Goal: Transaction & Acquisition: Purchase product/service

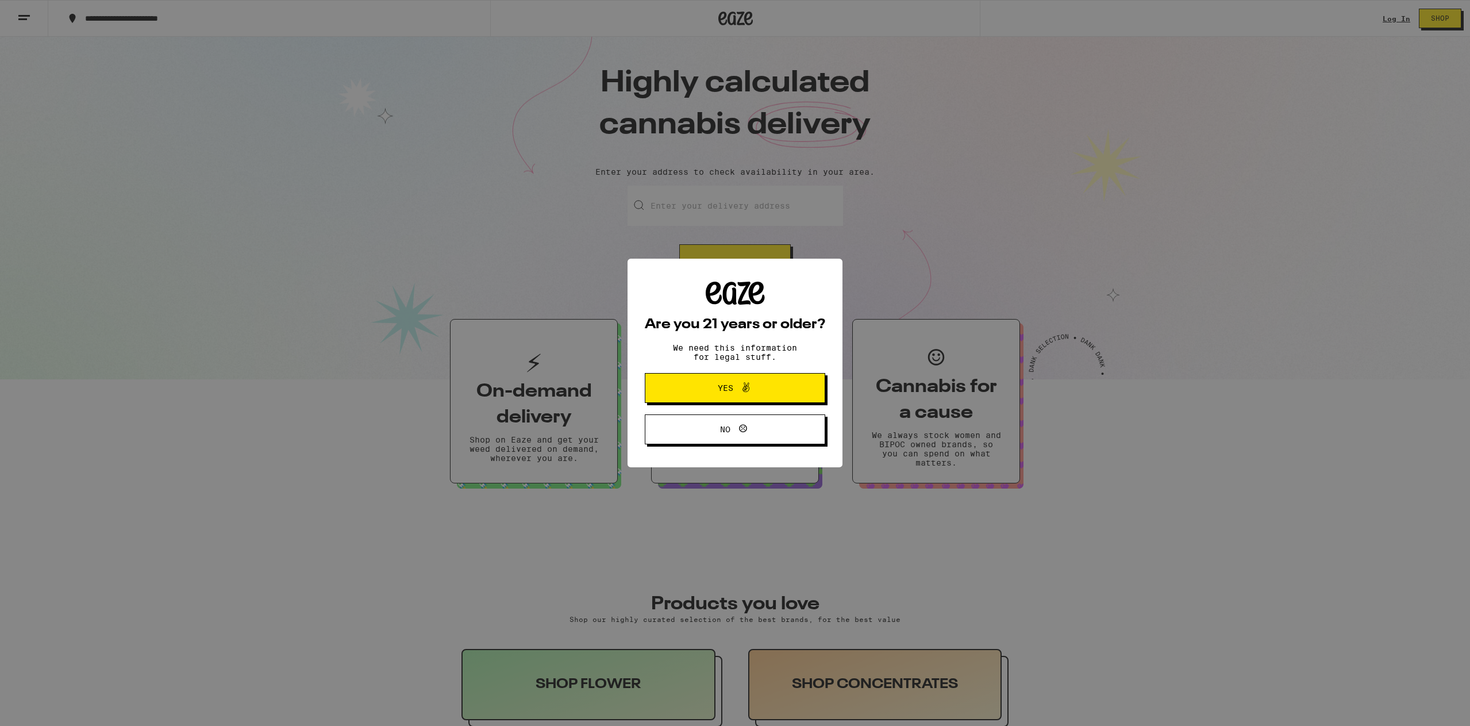
click at [739, 383] on icon at bounding box center [746, 388] width 14 height 14
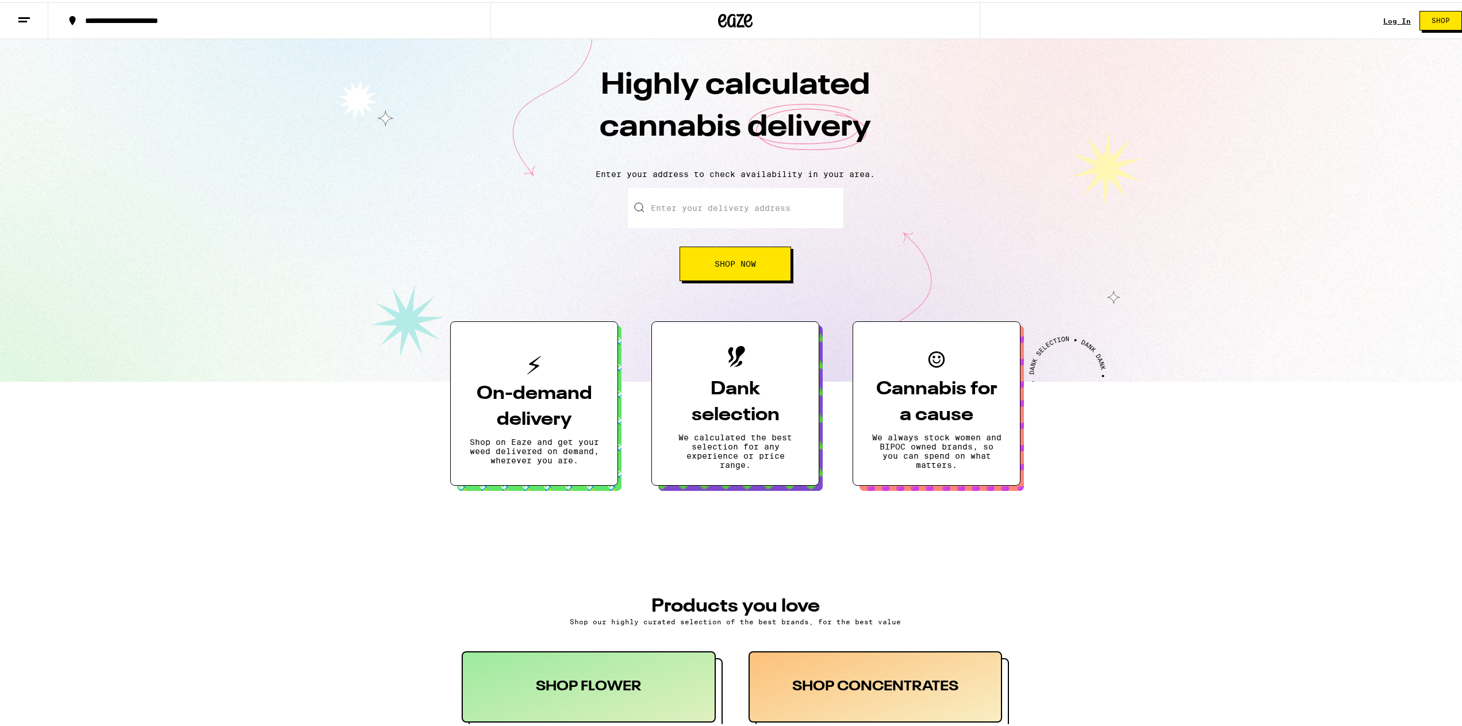
click at [1385, 17] on link "Log In" at bounding box center [1397, 18] width 28 height 7
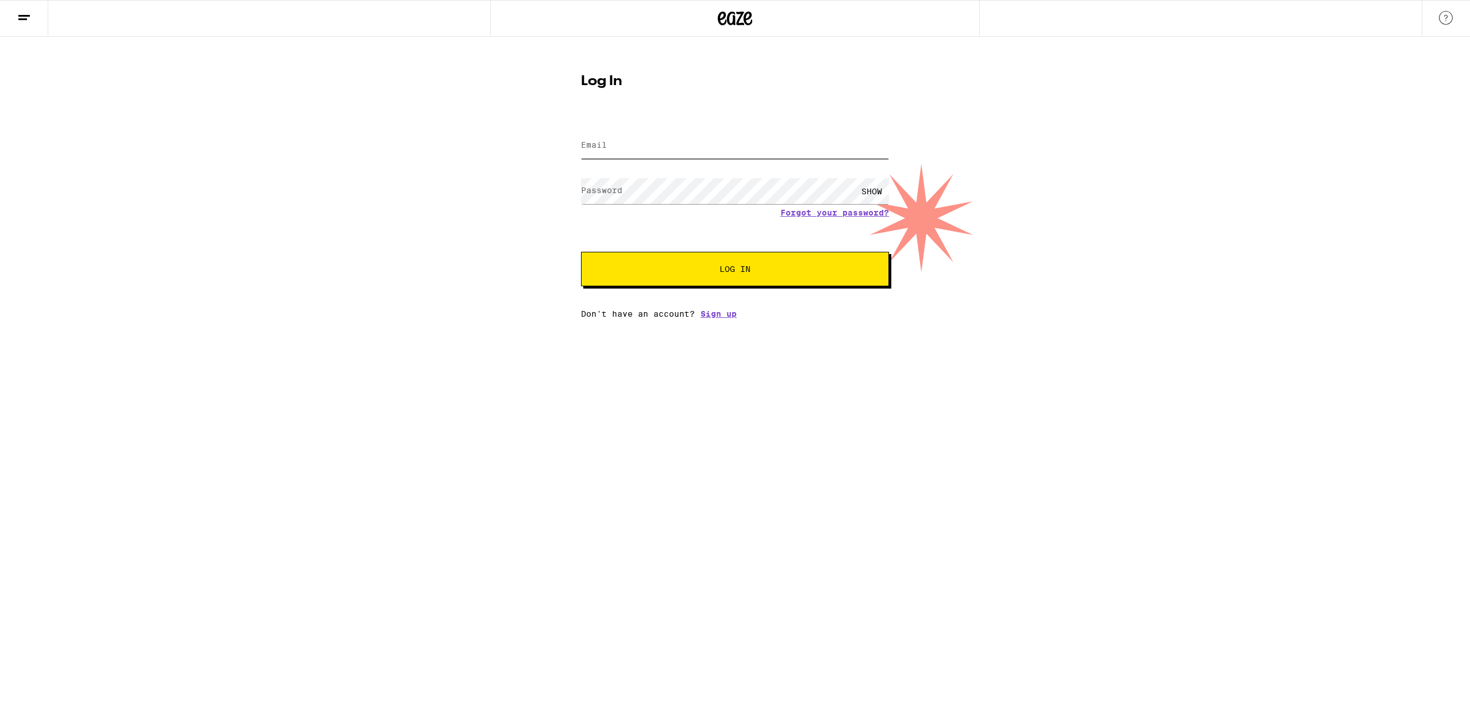
type input "[PERSON_NAME][EMAIL_ADDRESS][PERSON_NAME][DOMAIN_NAME]"
click at [725, 275] on button "Log In" at bounding box center [735, 269] width 308 height 34
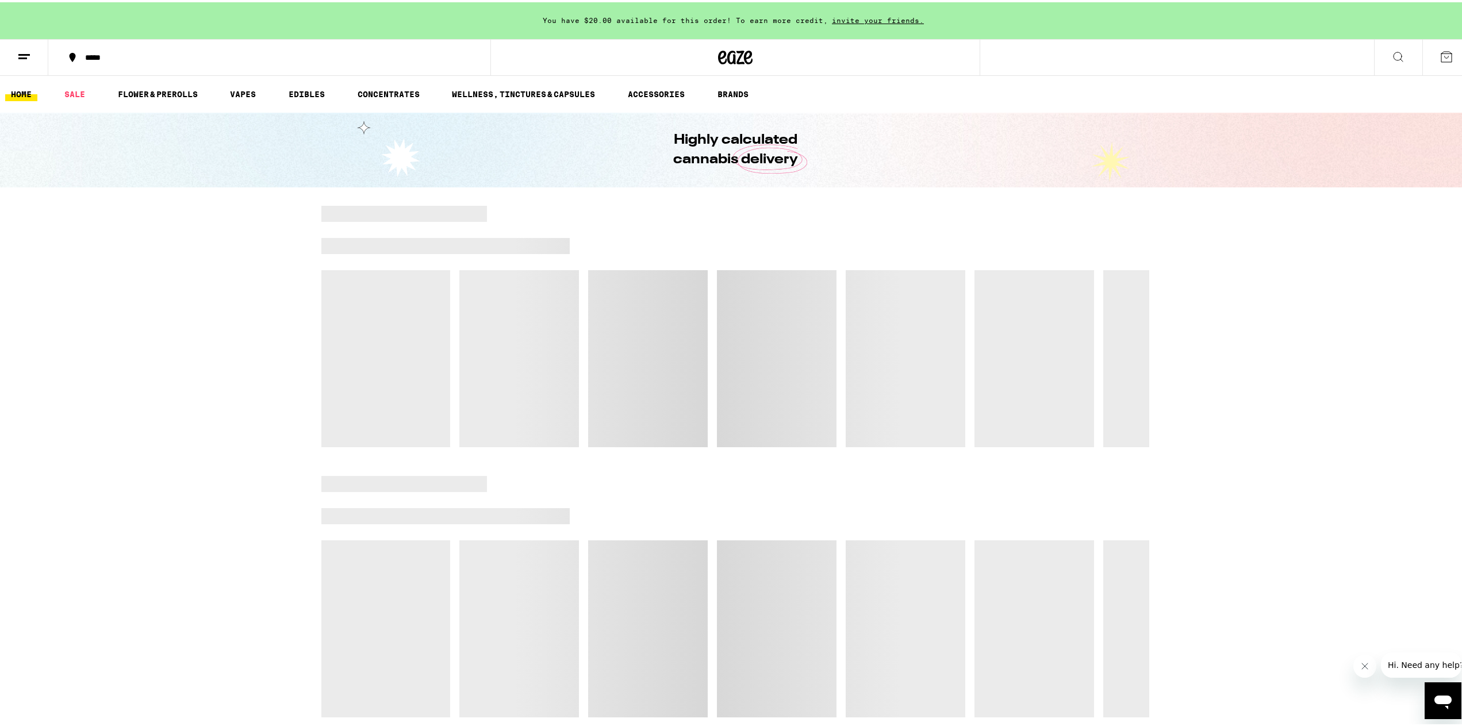
click at [108, 49] on button "*****" at bounding box center [269, 55] width 442 height 34
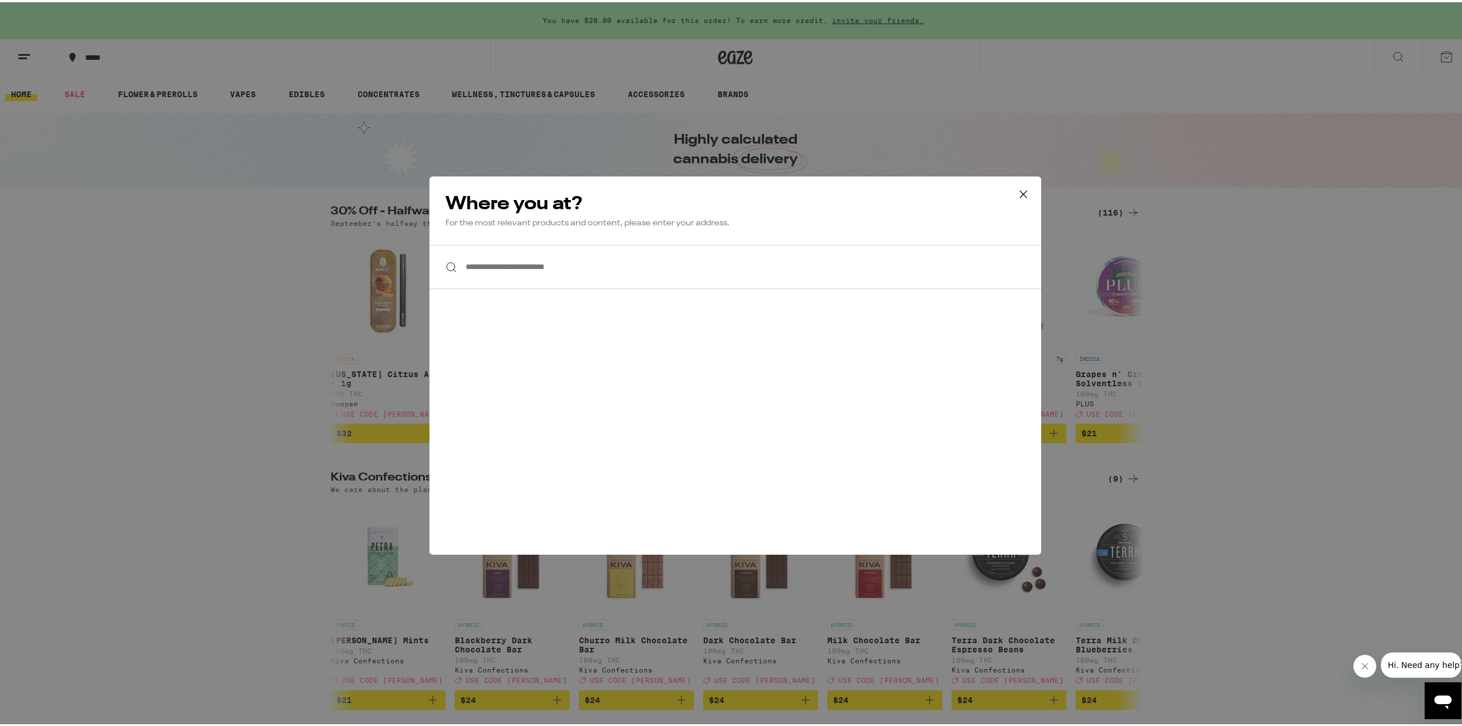
click at [627, 263] on input "**********" at bounding box center [735, 265] width 612 height 44
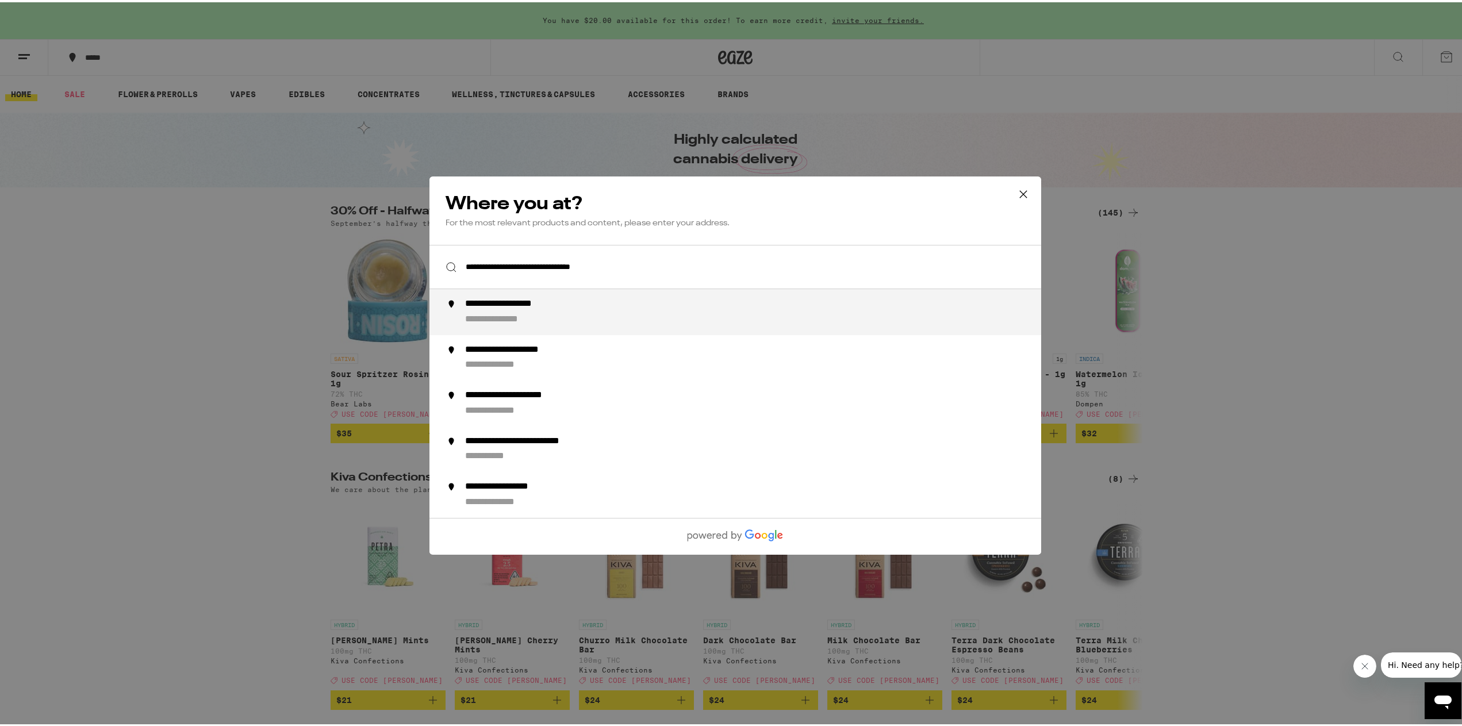
type input "**********"
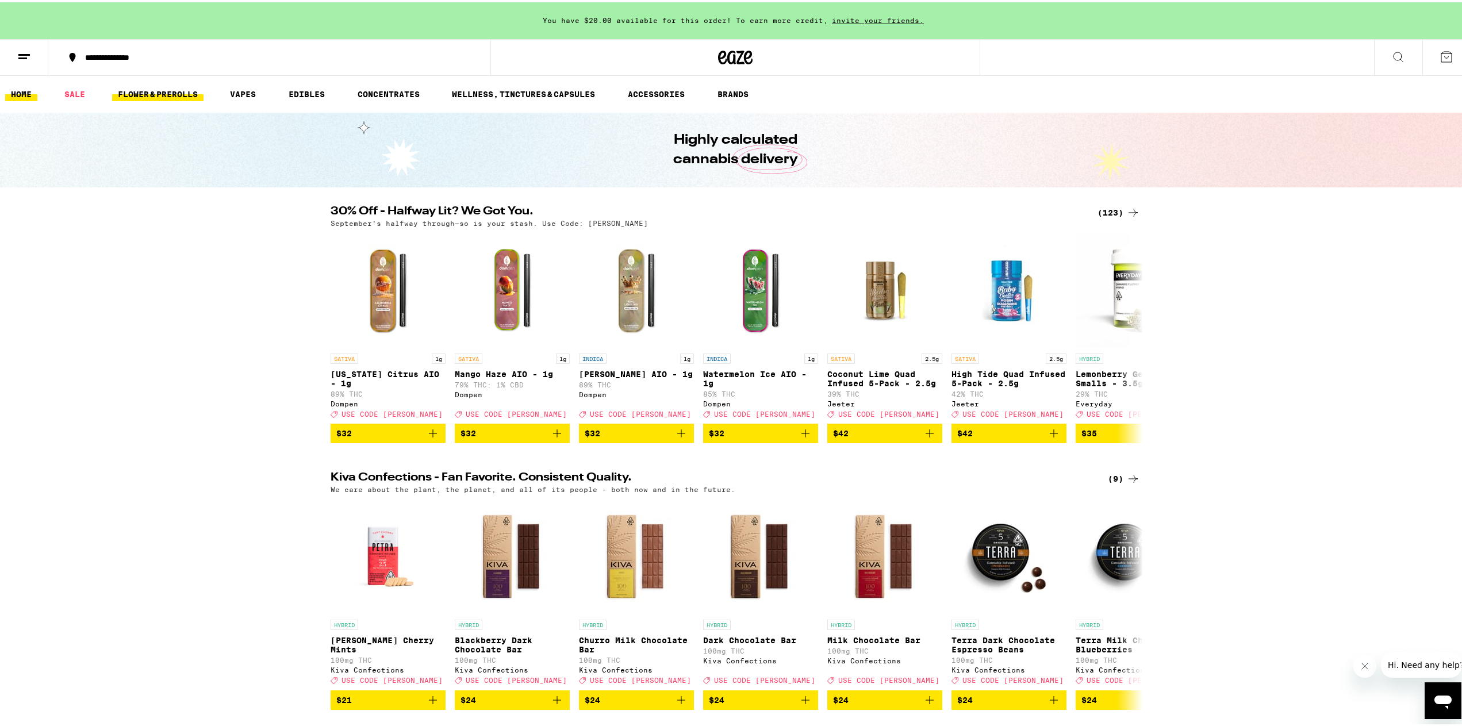
click at [175, 87] on link "FLOWER & PREROLLS" at bounding box center [157, 92] width 91 height 14
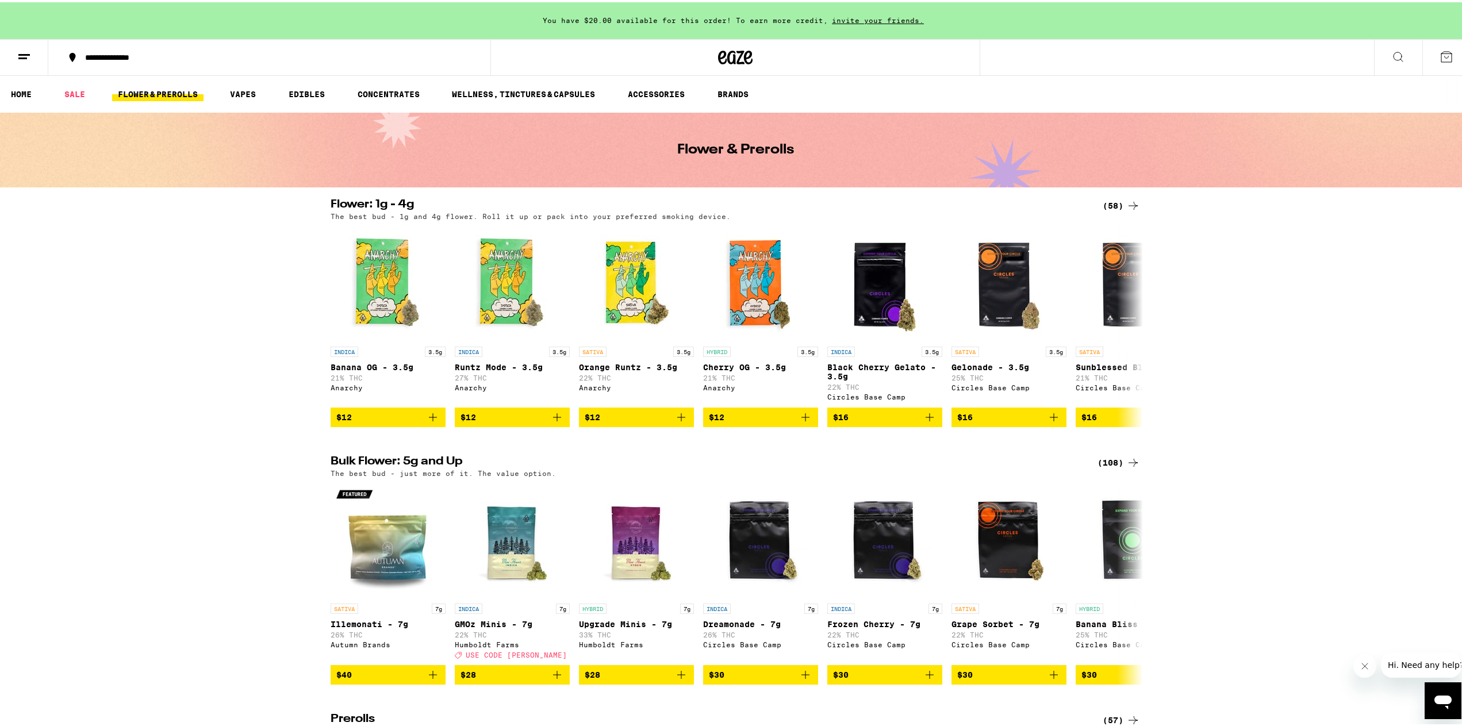
click at [1112, 467] on div "(108)" at bounding box center [1118, 461] width 43 height 14
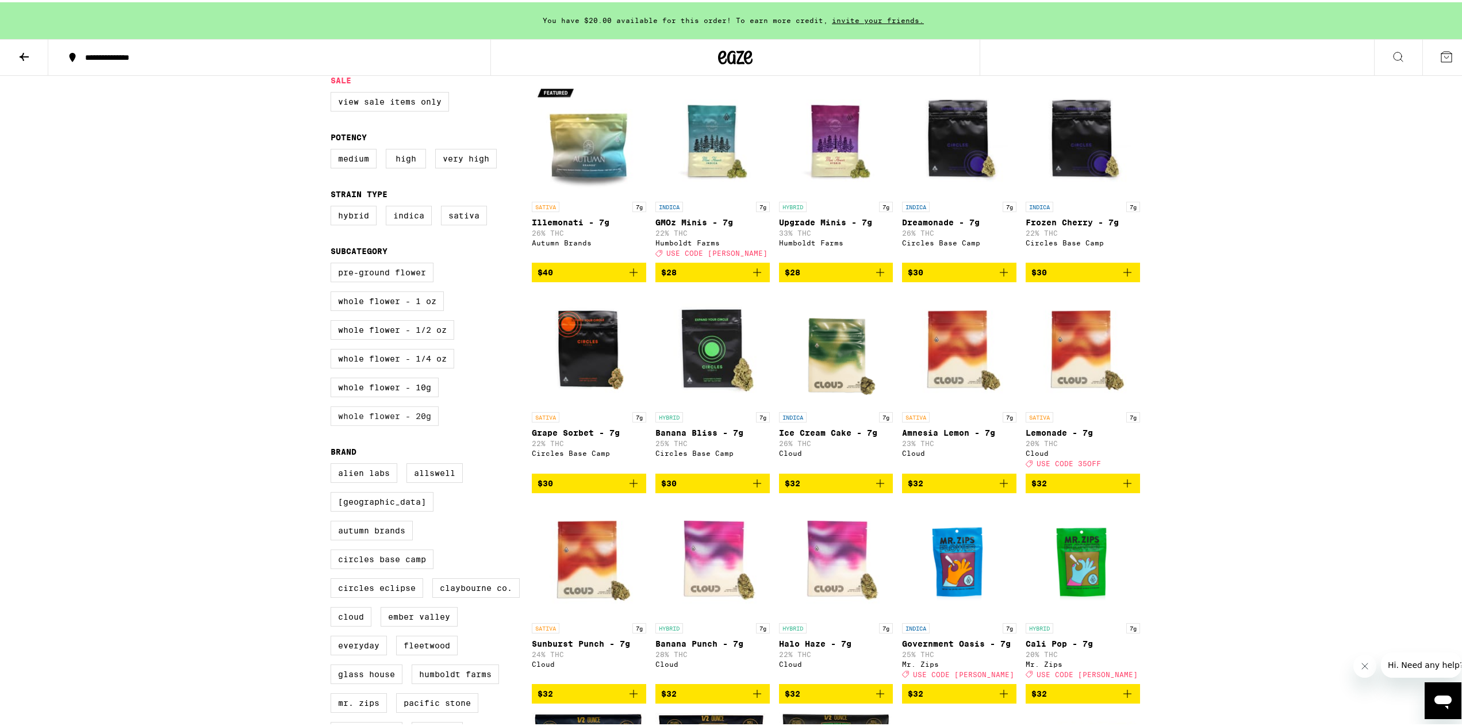
scroll to position [115, 0]
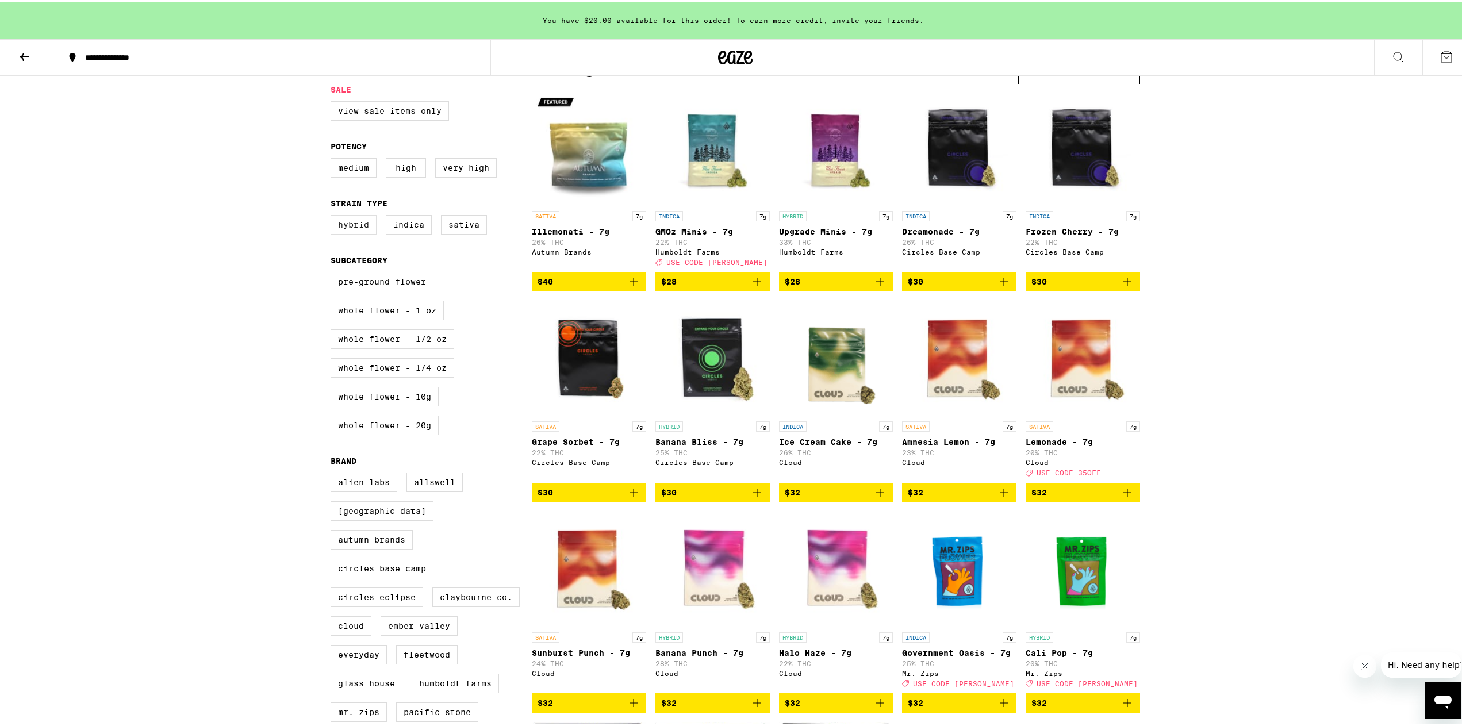
click at [348, 232] on label "Hybrid" at bounding box center [354, 223] width 46 height 20
click at [333, 215] on input "Hybrid" at bounding box center [333, 214] width 1 height 1
checkbox input "true"
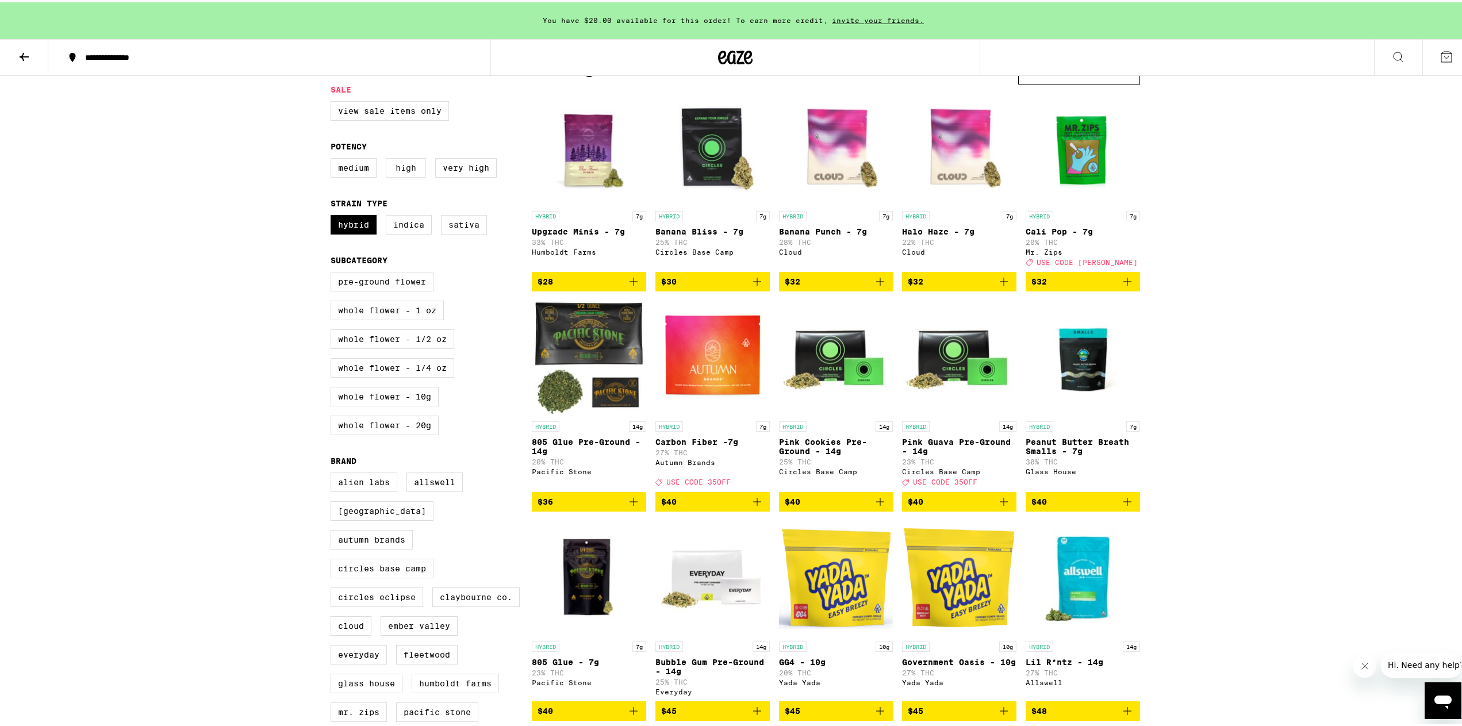
click at [403, 166] on label "High" at bounding box center [406, 166] width 40 height 20
click at [333, 158] on input "High" at bounding box center [333, 158] width 1 height 1
checkbox input "true"
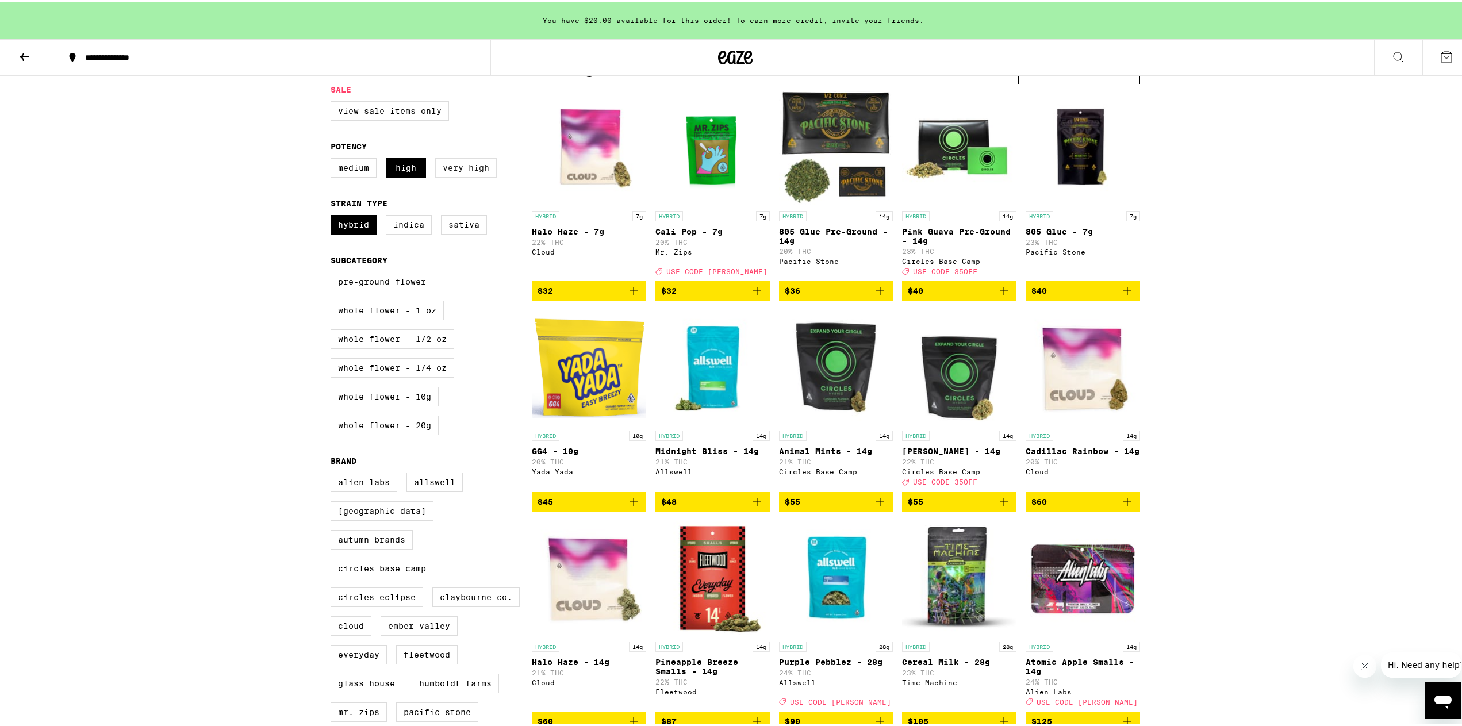
click at [454, 172] on label "Very High" at bounding box center [466, 166] width 62 height 20
click at [333, 158] on input "Very High" at bounding box center [333, 158] width 1 height 1
checkbox input "true"
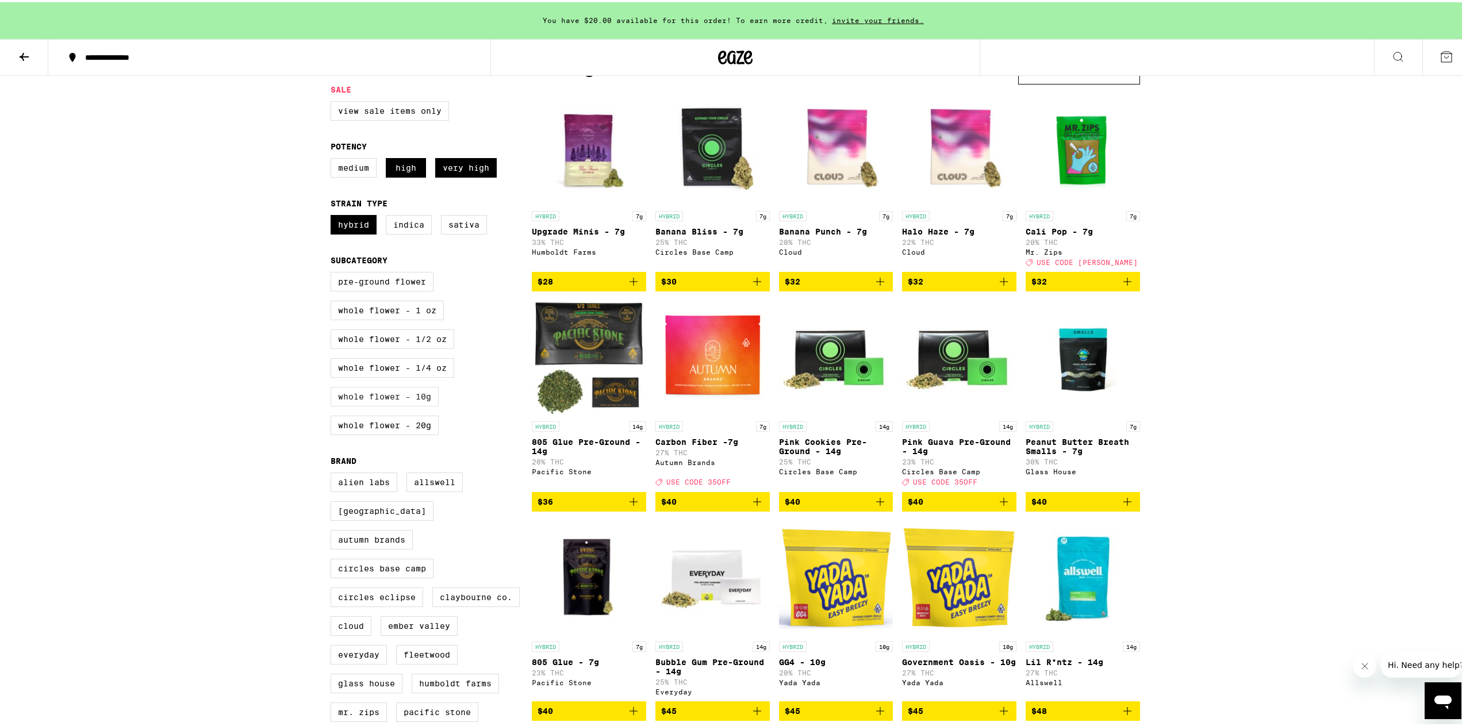
click at [348, 404] on label "Whole Flower - 10g" at bounding box center [385, 395] width 108 height 20
click at [333, 272] on input "Whole Flower - 10g" at bounding box center [333, 271] width 1 height 1
checkbox input "true"
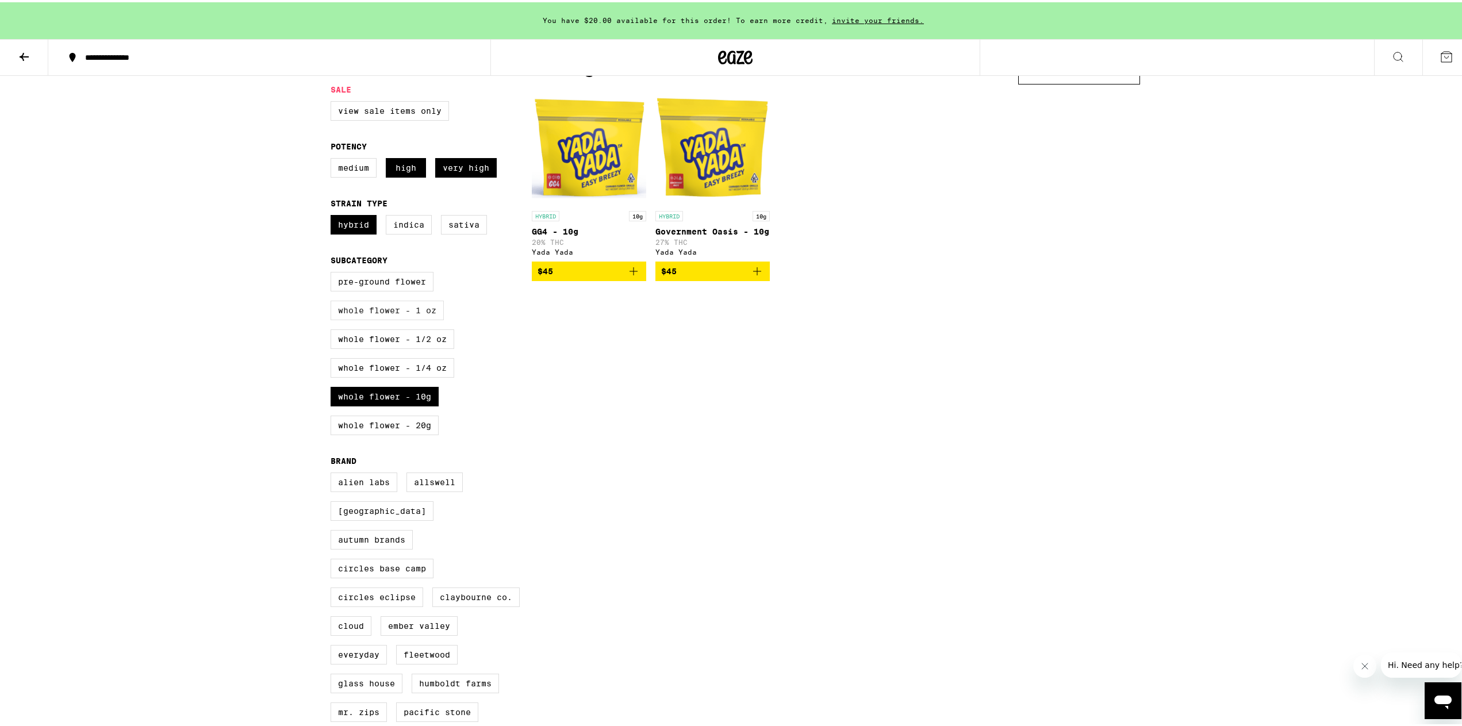
click at [373, 318] on label "Whole Flower - 1 oz" at bounding box center [387, 308] width 113 height 20
click at [333, 272] on input "Whole Flower - 1 oz" at bounding box center [333, 271] width 1 height 1
checkbox input "true"
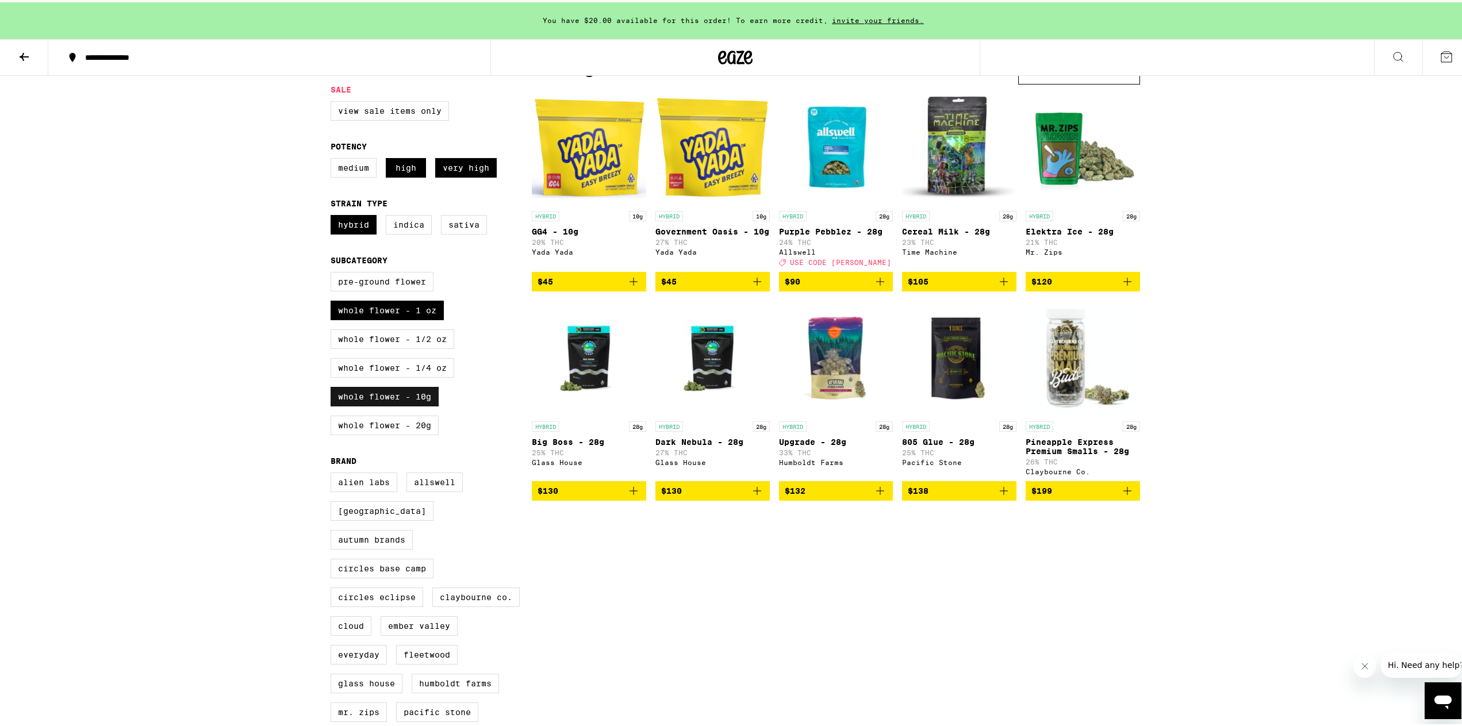
click at [424, 404] on label "Whole Flower - 10g" at bounding box center [385, 395] width 108 height 20
click at [333, 272] on input "Whole Flower - 10g" at bounding box center [333, 271] width 1 height 1
checkbox input "false"
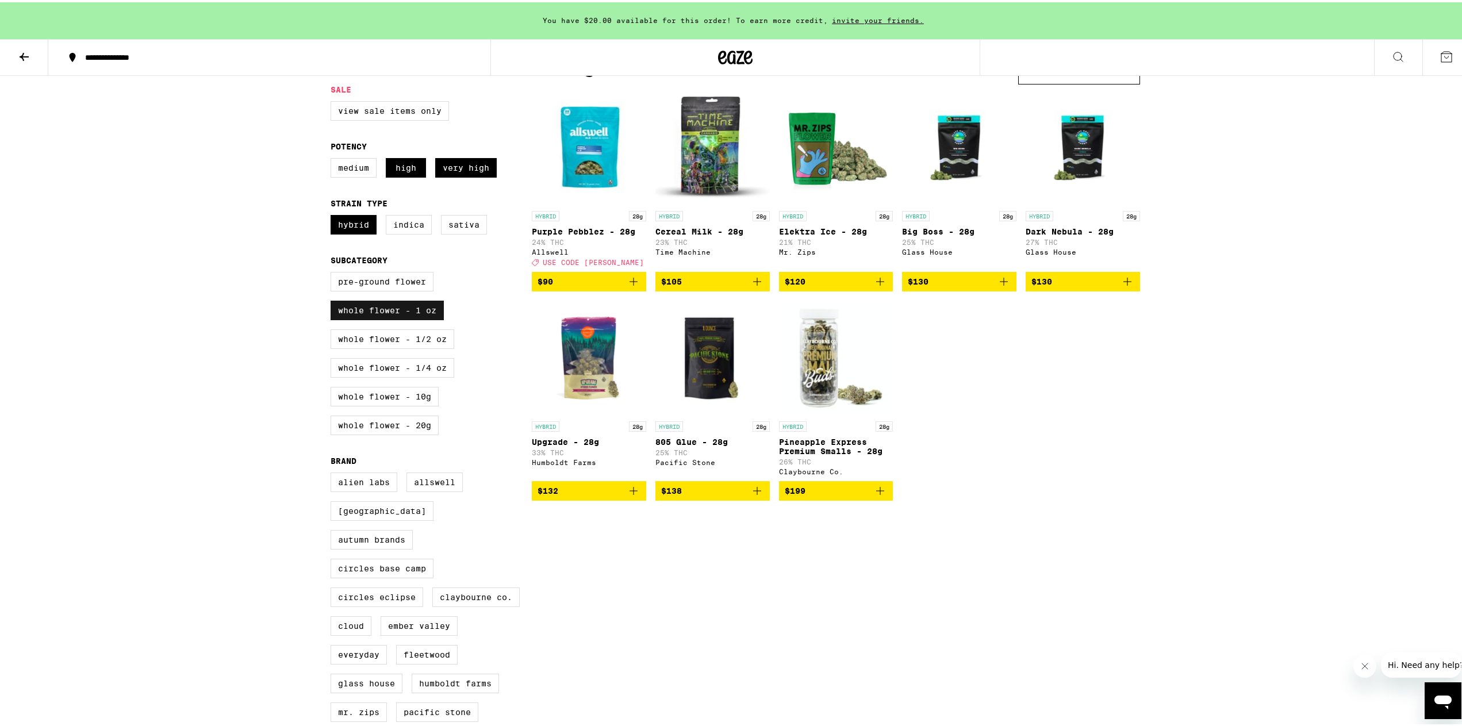
click at [416, 317] on label "Whole Flower - 1 oz" at bounding box center [387, 308] width 113 height 20
click at [333, 272] on input "Whole Flower - 1 oz" at bounding box center [333, 271] width 1 height 1
checkbox input "false"
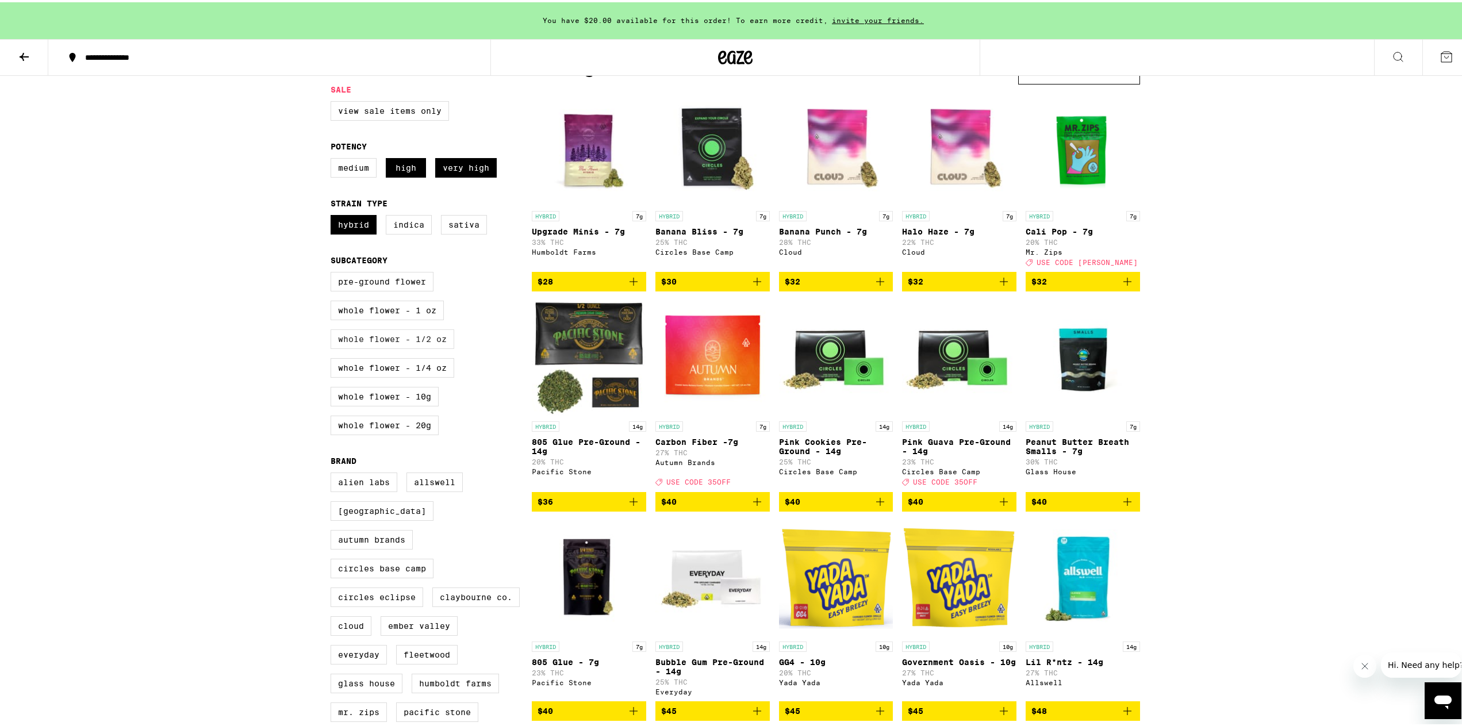
click at [420, 346] on label "Whole Flower - 1/2 oz" at bounding box center [393, 337] width 124 height 20
click at [333, 272] on input "Whole Flower - 1/2 oz" at bounding box center [333, 271] width 1 height 1
checkbox input "true"
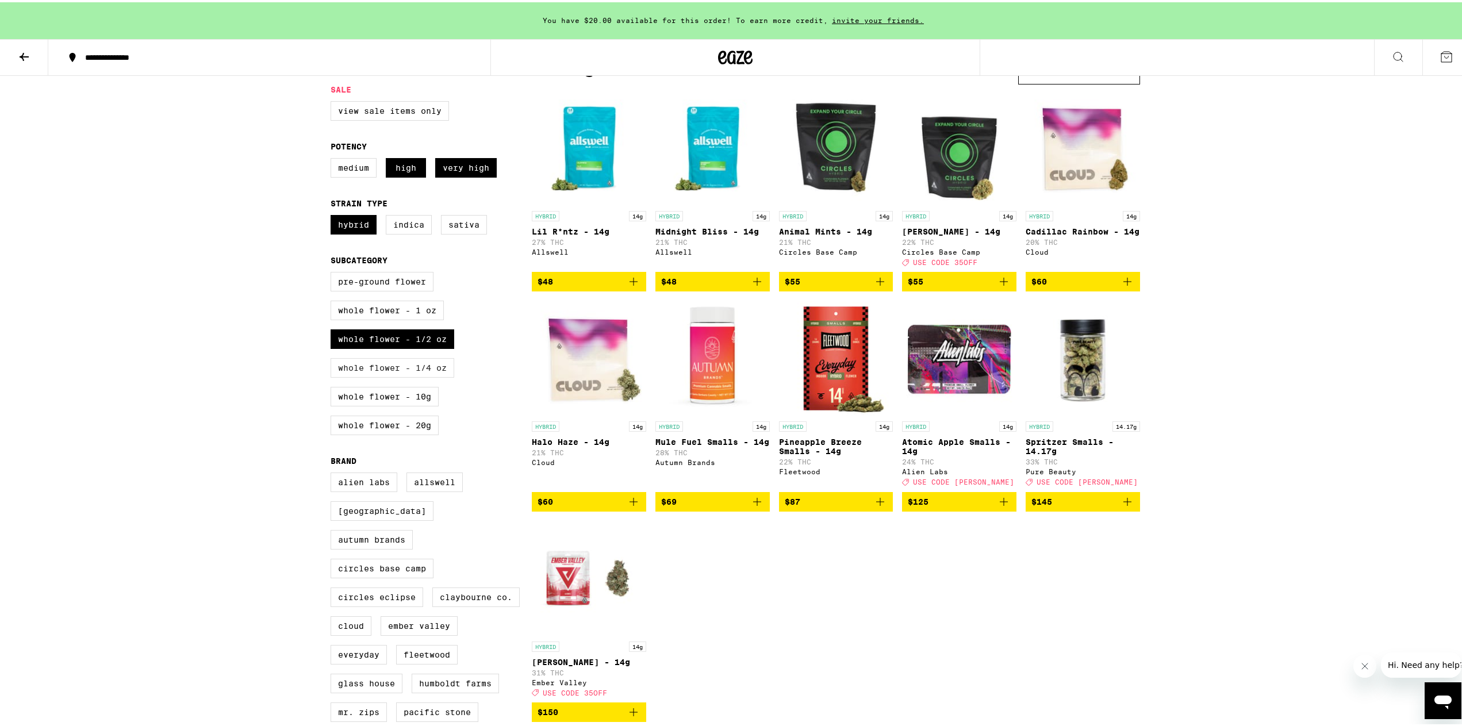
click at [403, 371] on label "Whole Flower - 1/4 oz" at bounding box center [393, 366] width 124 height 20
click at [333, 272] on input "Whole Flower - 1/4 oz" at bounding box center [333, 271] width 1 height 1
checkbox input "true"
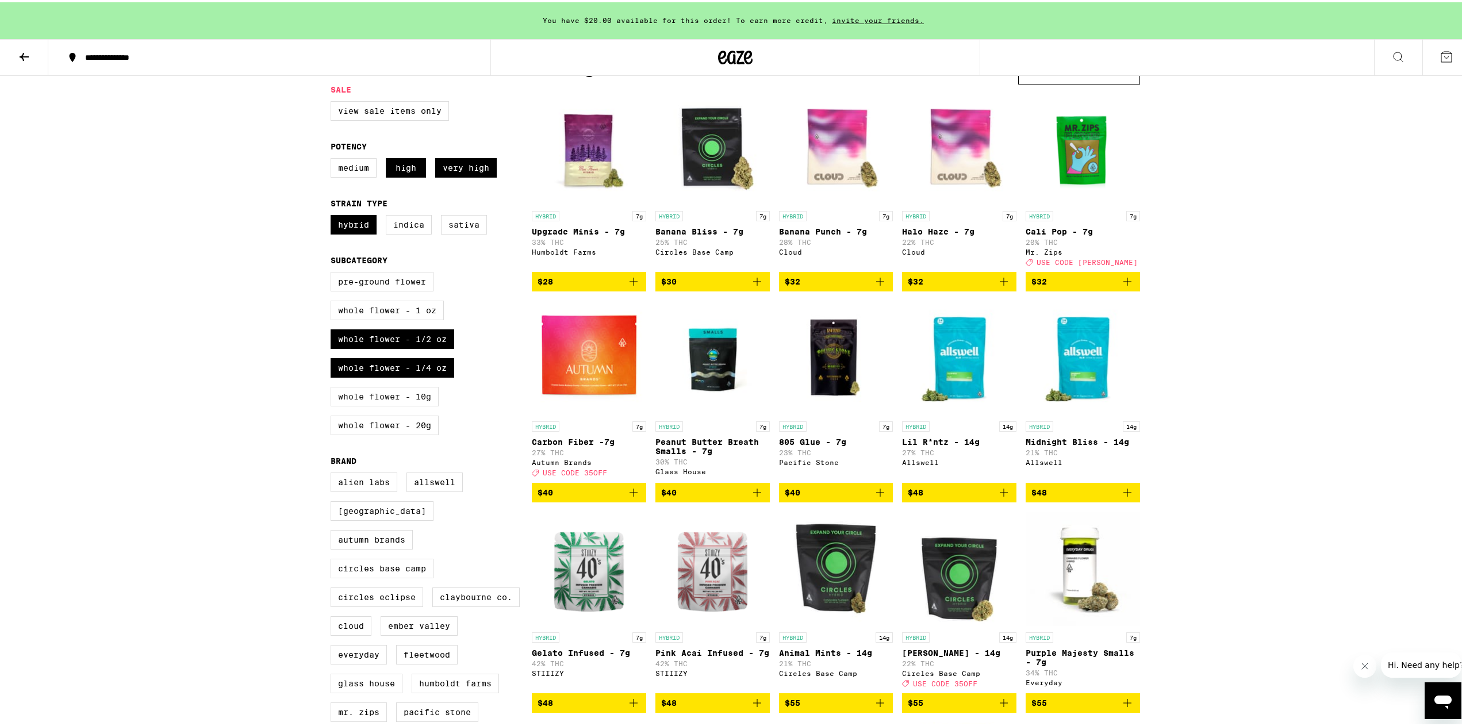
click at [411, 404] on label "Whole Flower - 10g" at bounding box center [385, 395] width 108 height 20
click at [333, 272] on input "Whole Flower - 10g" at bounding box center [333, 271] width 1 height 1
checkbox input "true"
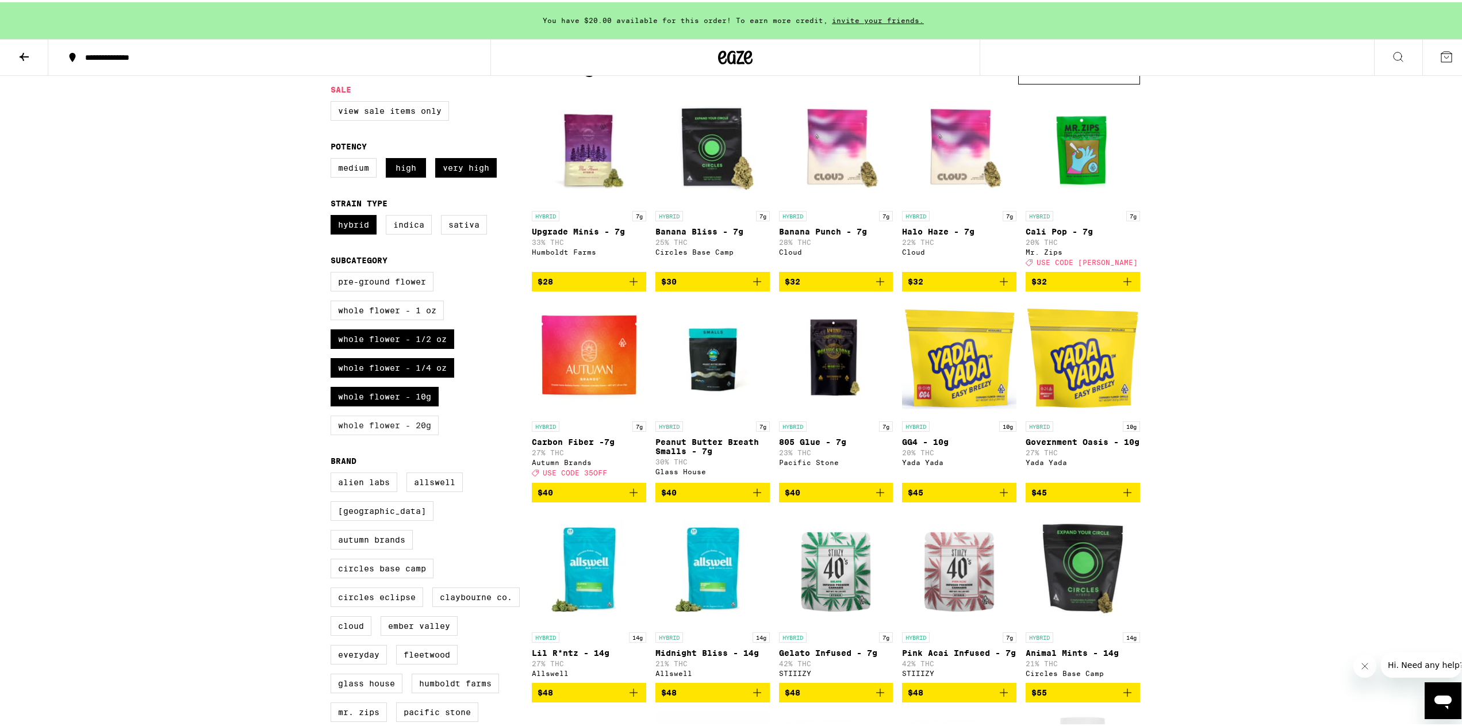
click at [420, 433] on label "Whole Flower - 20g" at bounding box center [385, 423] width 108 height 20
click at [333, 272] on input "Whole Flower - 20g" at bounding box center [333, 271] width 1 height 1
checkbox input "true"
click at [413, 318] on label "Whole Flower - 1 oz" at bounding box center [387, 308] width 113 height 20
click at [333, 272] on input "Whole Flower - 1 oz" at bounding box center [333, 271] width 1 height 1
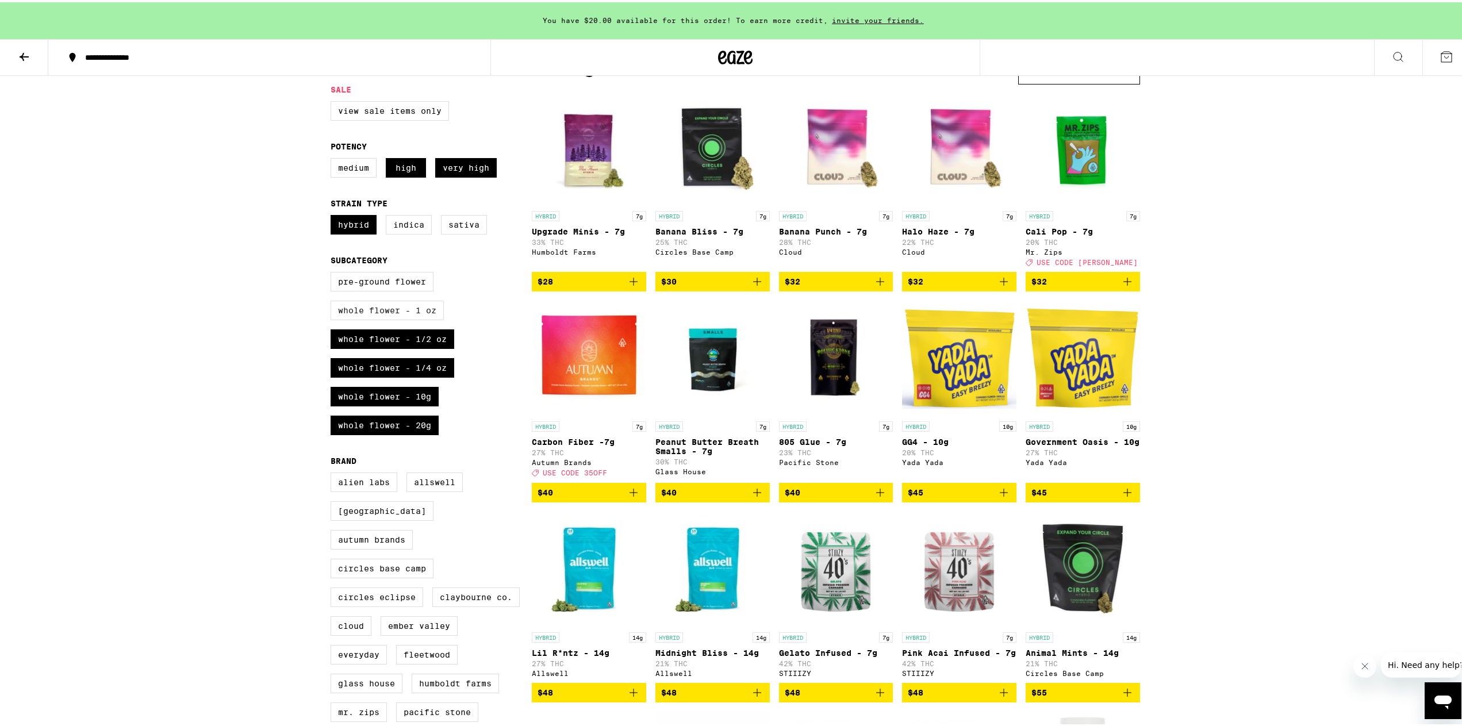
checkbox input "true"
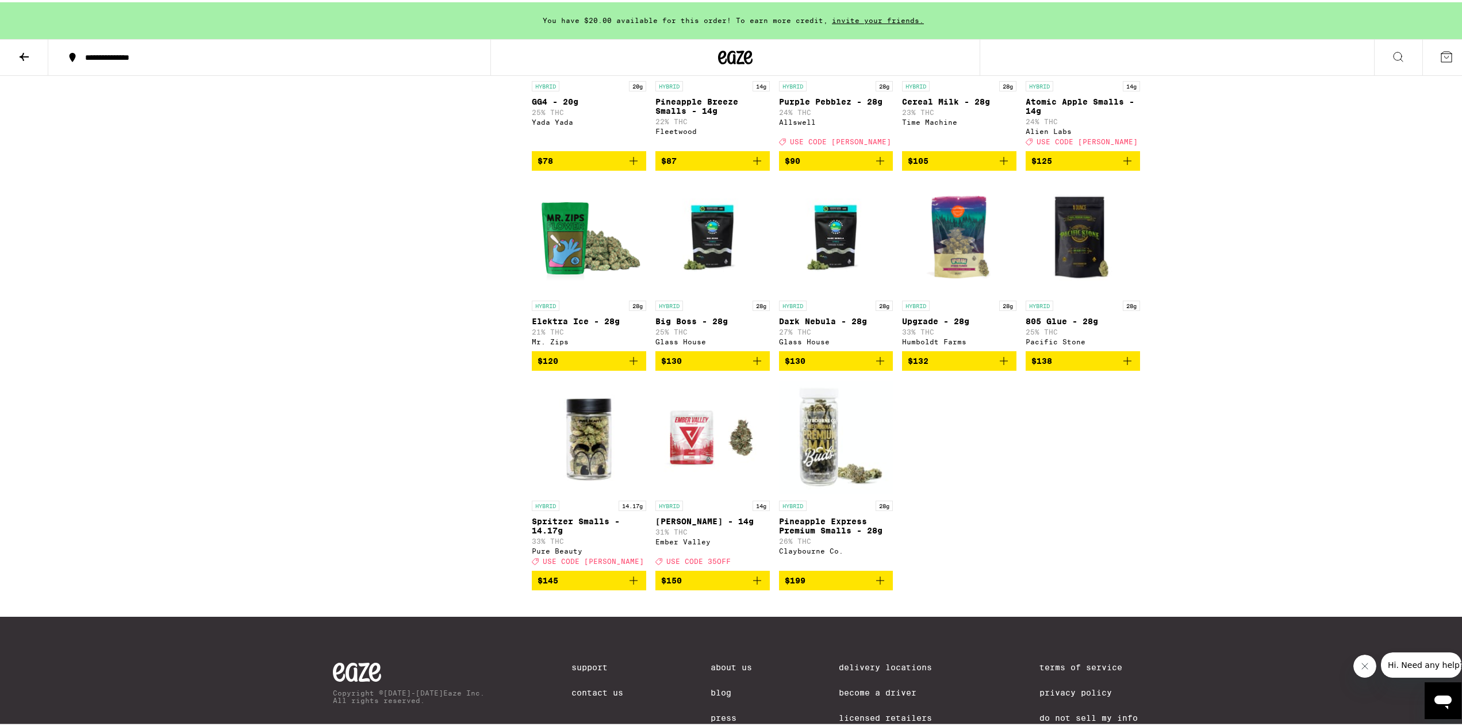
scroll to position [1092, 0]
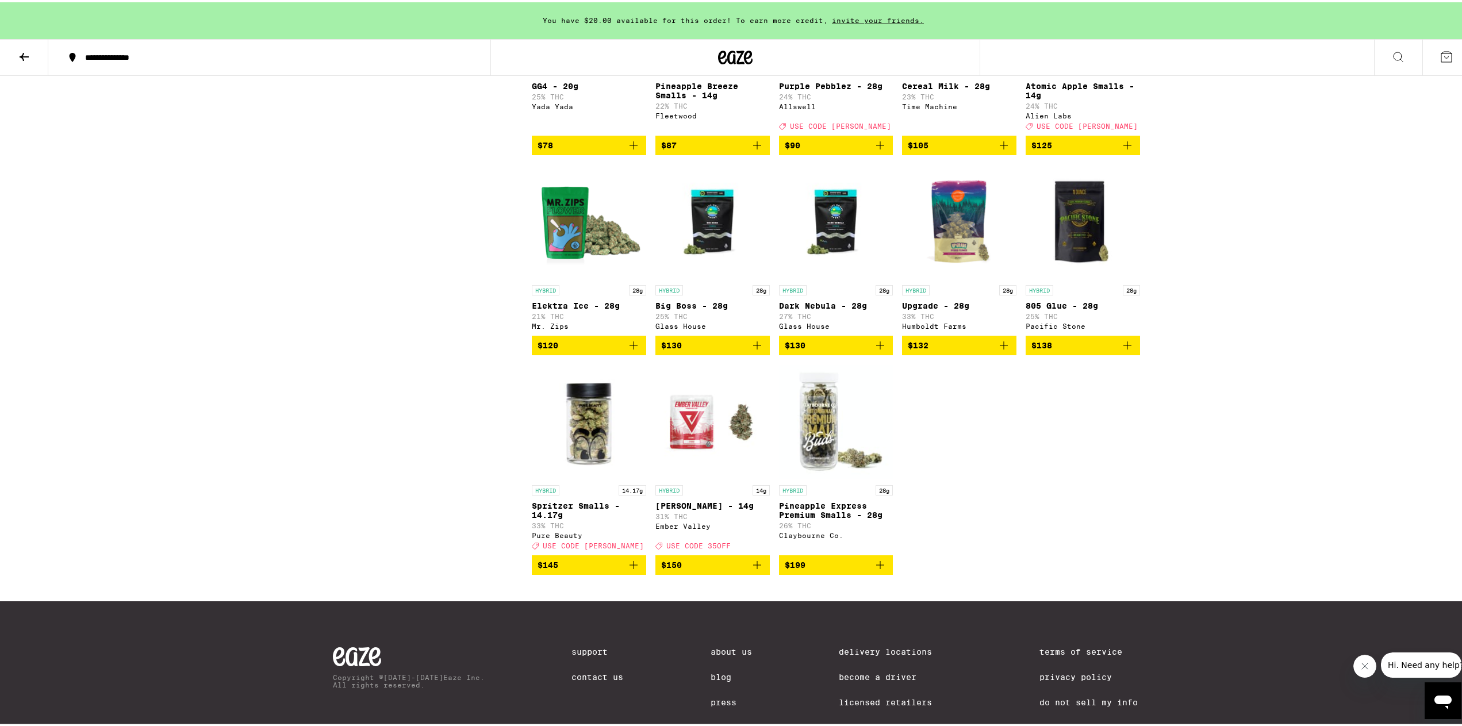
click at [836, 570] on span "$199" at bounding box center [836, 563] width 103 height 14
click at [785, 570] on icon "Decrement" at bounding box center [789, 563] width 10 height 14
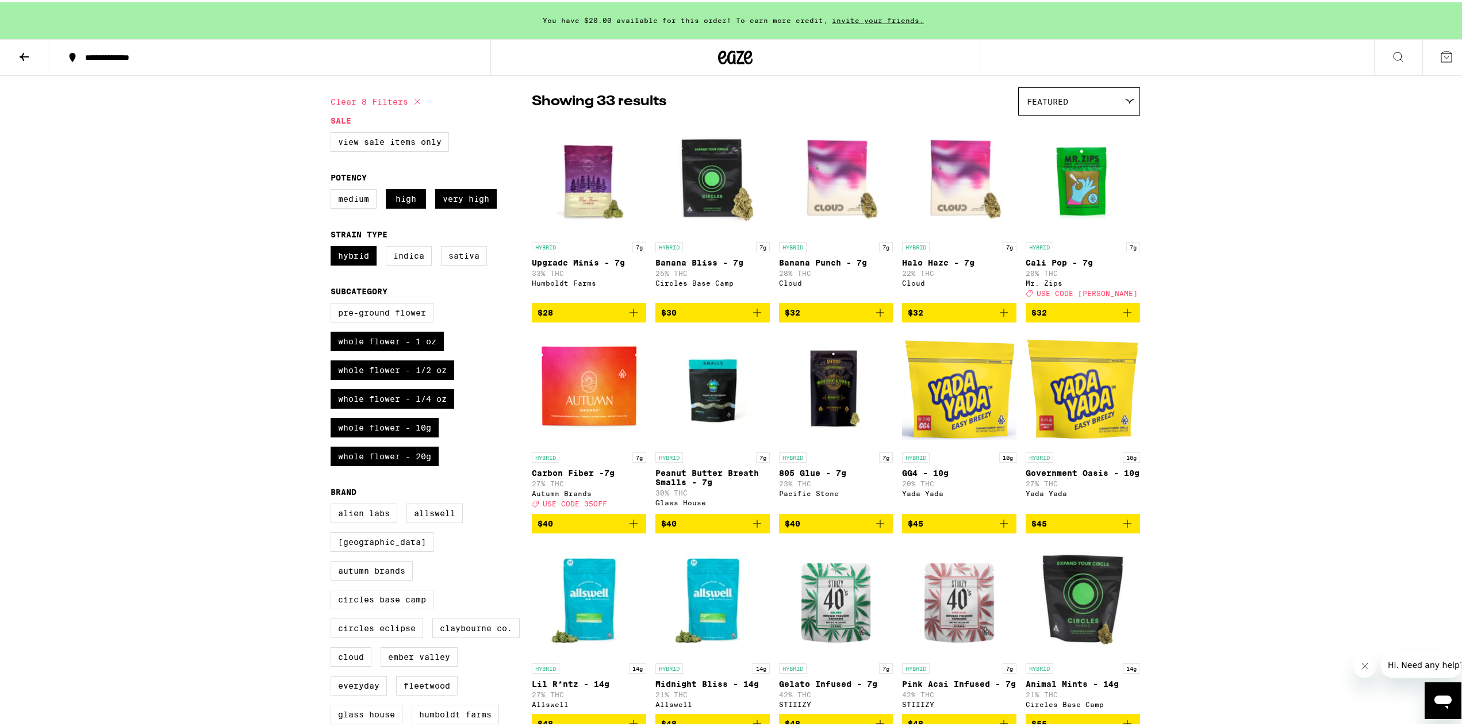
scroll to position [57, 0]
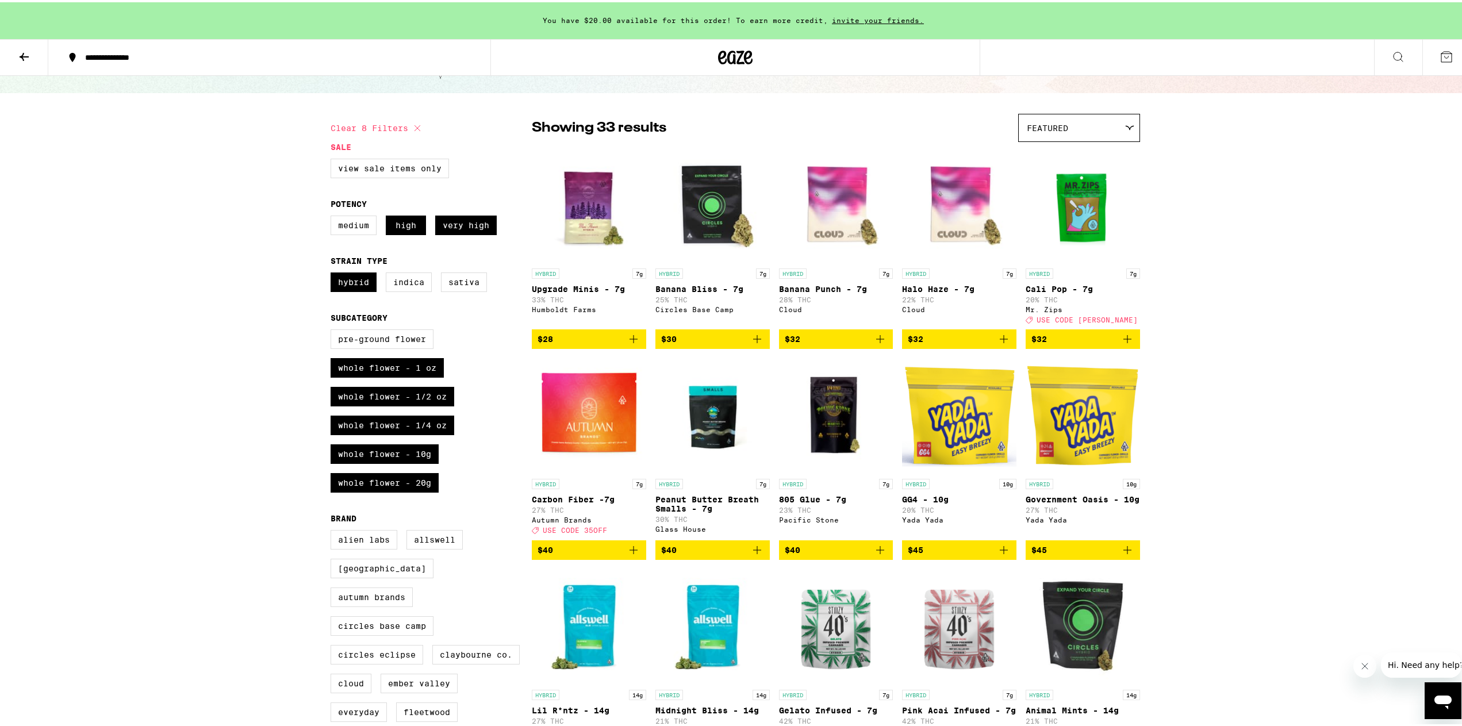
click at [415, 126] on icon at bounding box center [417, 126] width 14 height 14
checkbox input "false"
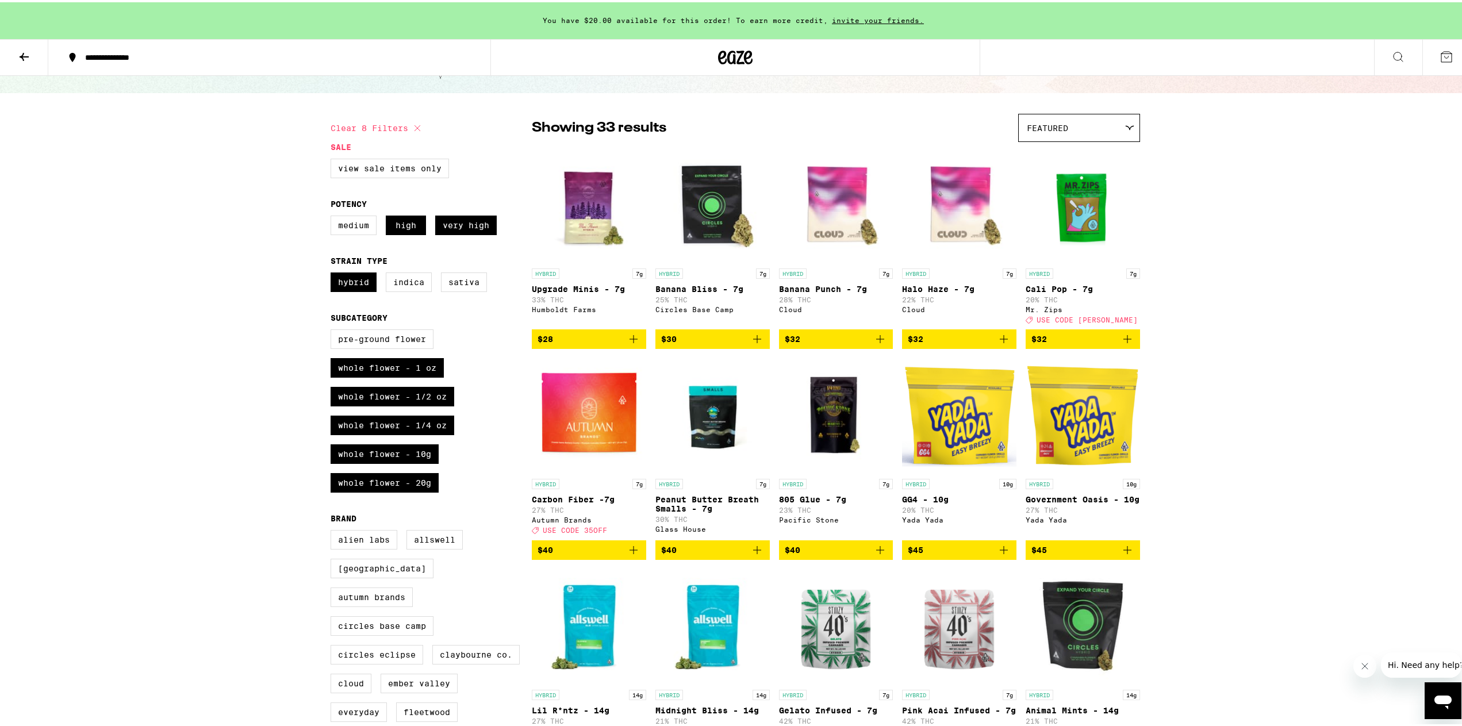
checkbox input "false"
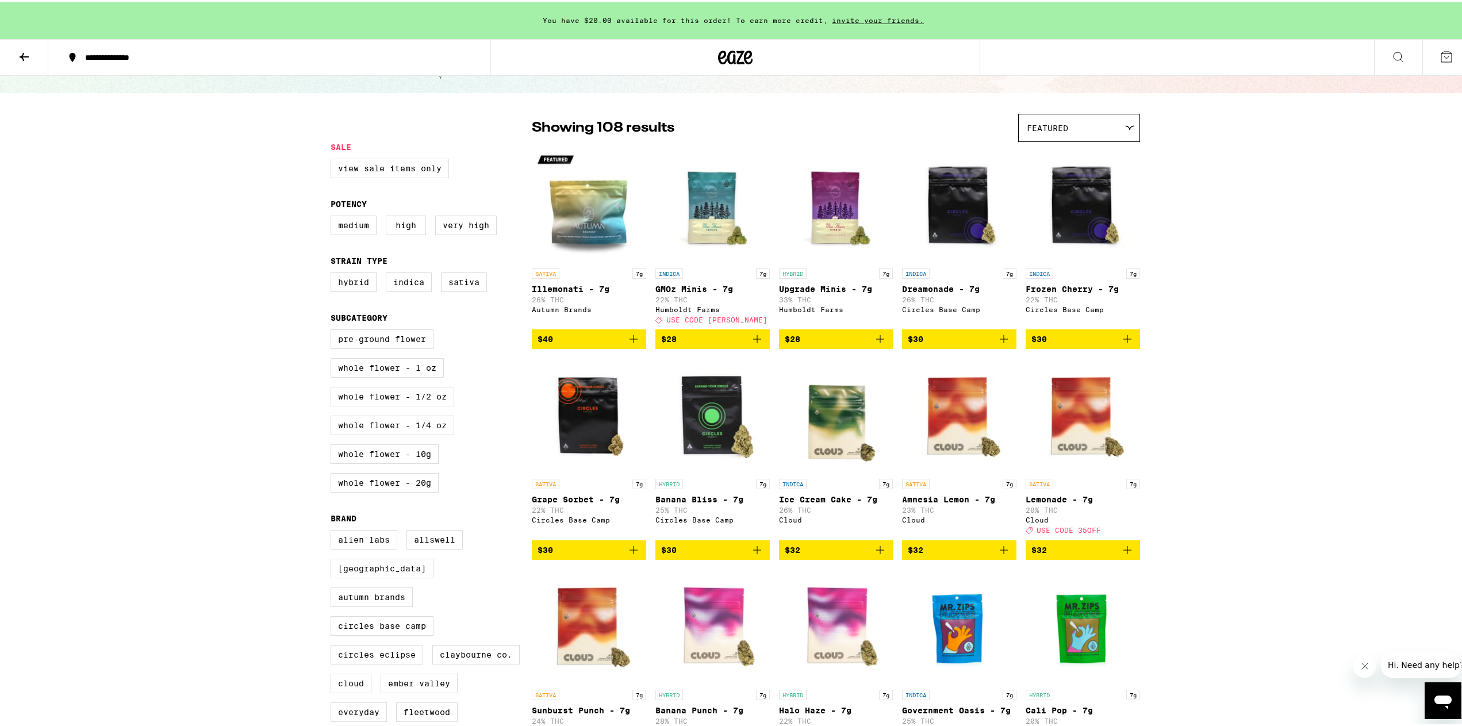
click at [1085, 129] on div "Featured" at bounding box center [1079, 125] width 121 height 27
click at [697, 124] on div "Showing 108 results Featured Featured Price: Low to High Price: High to Low" at bounding box center [836, 126] width 608 height 28
click at [1391, 50] on icon at bounding box center [1398, 55] width 14 height 14
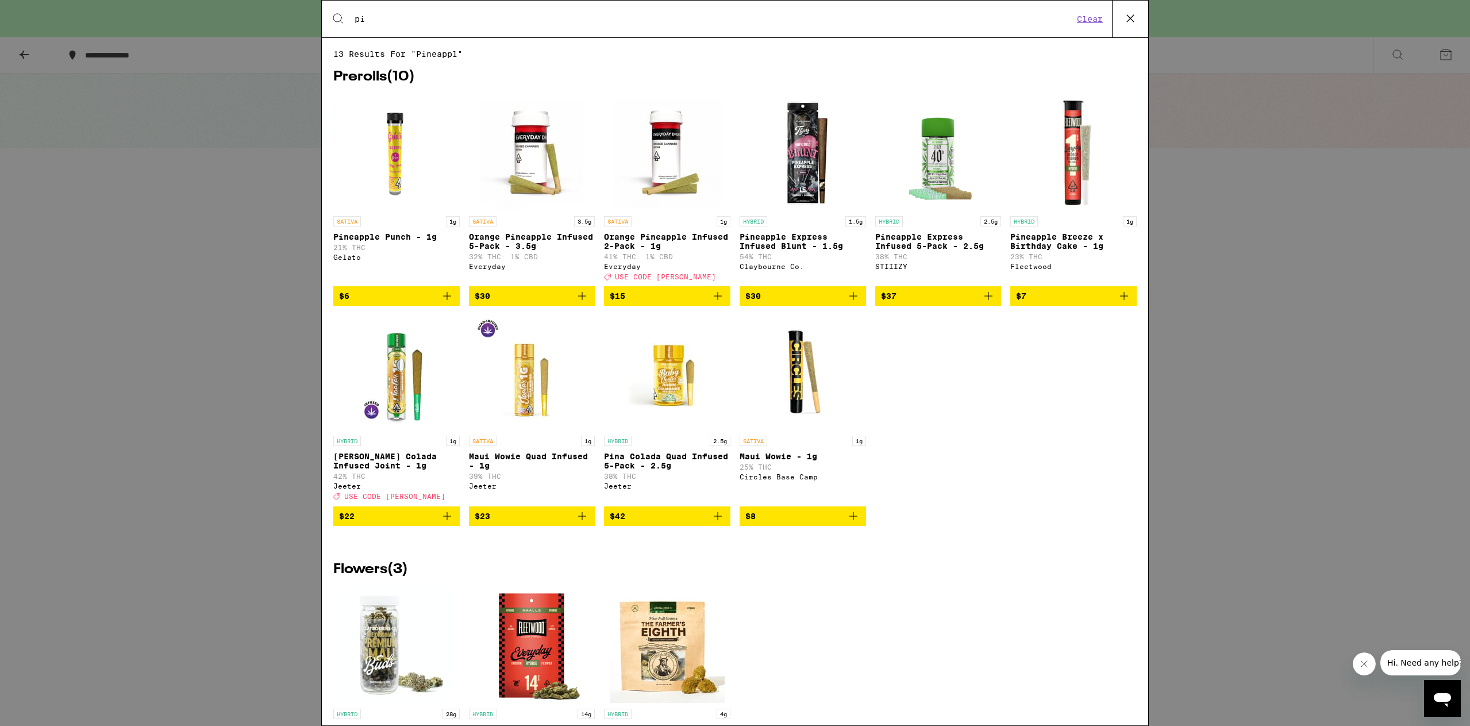
type input "p"
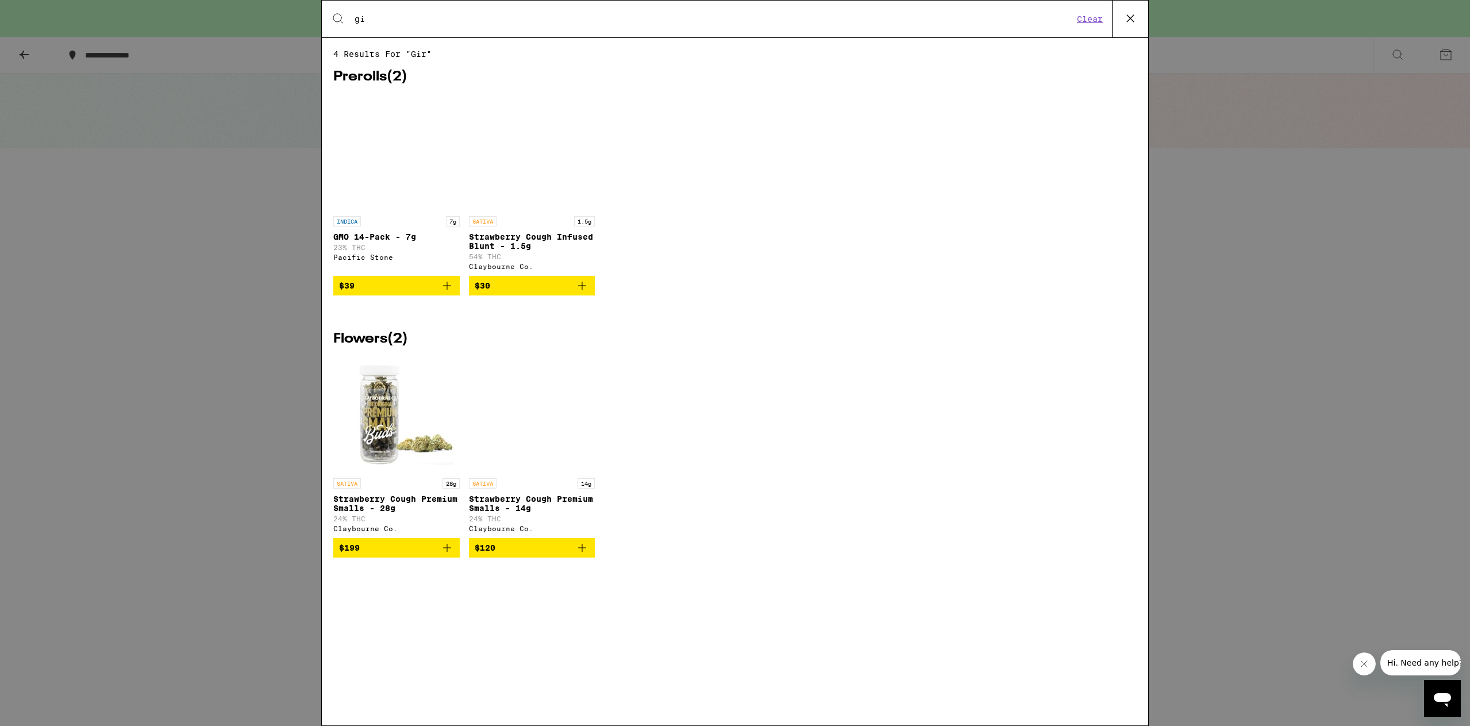
type input "g"
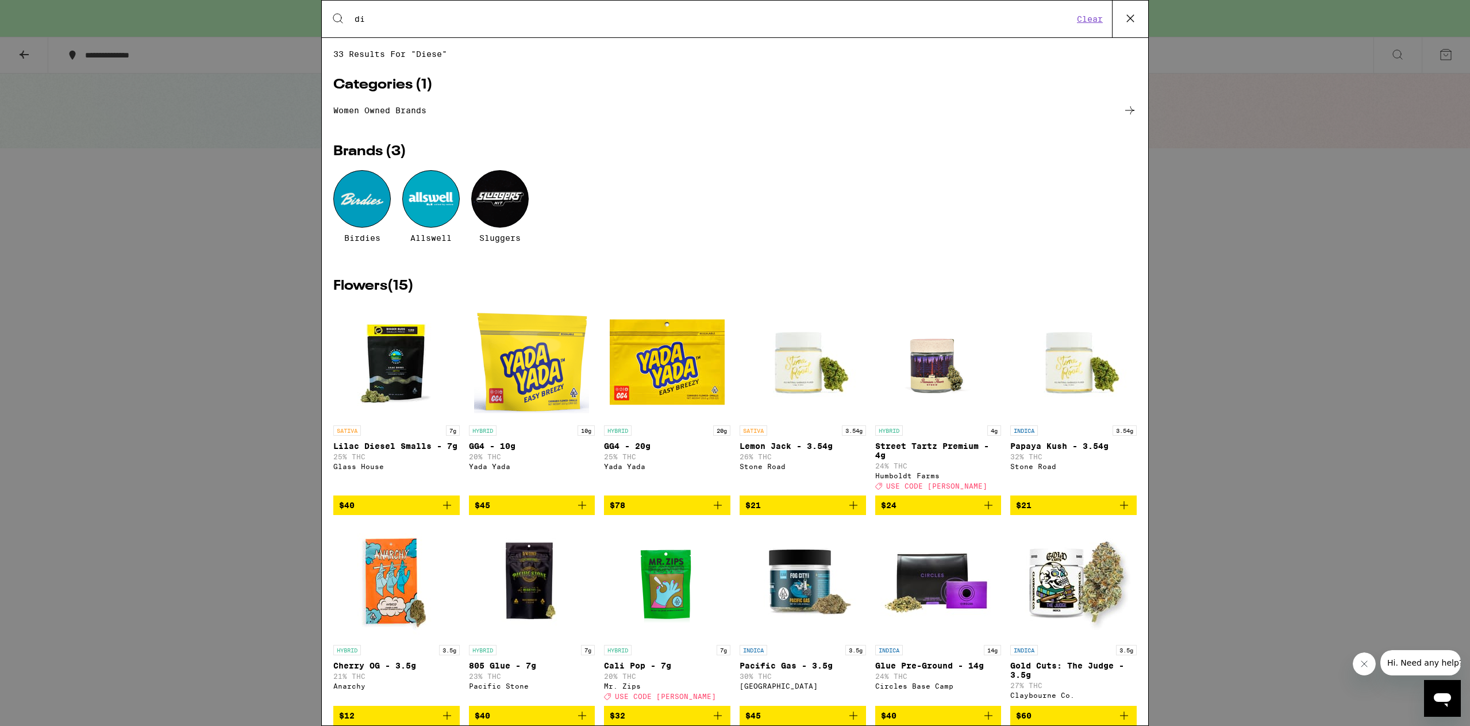
type input "d"
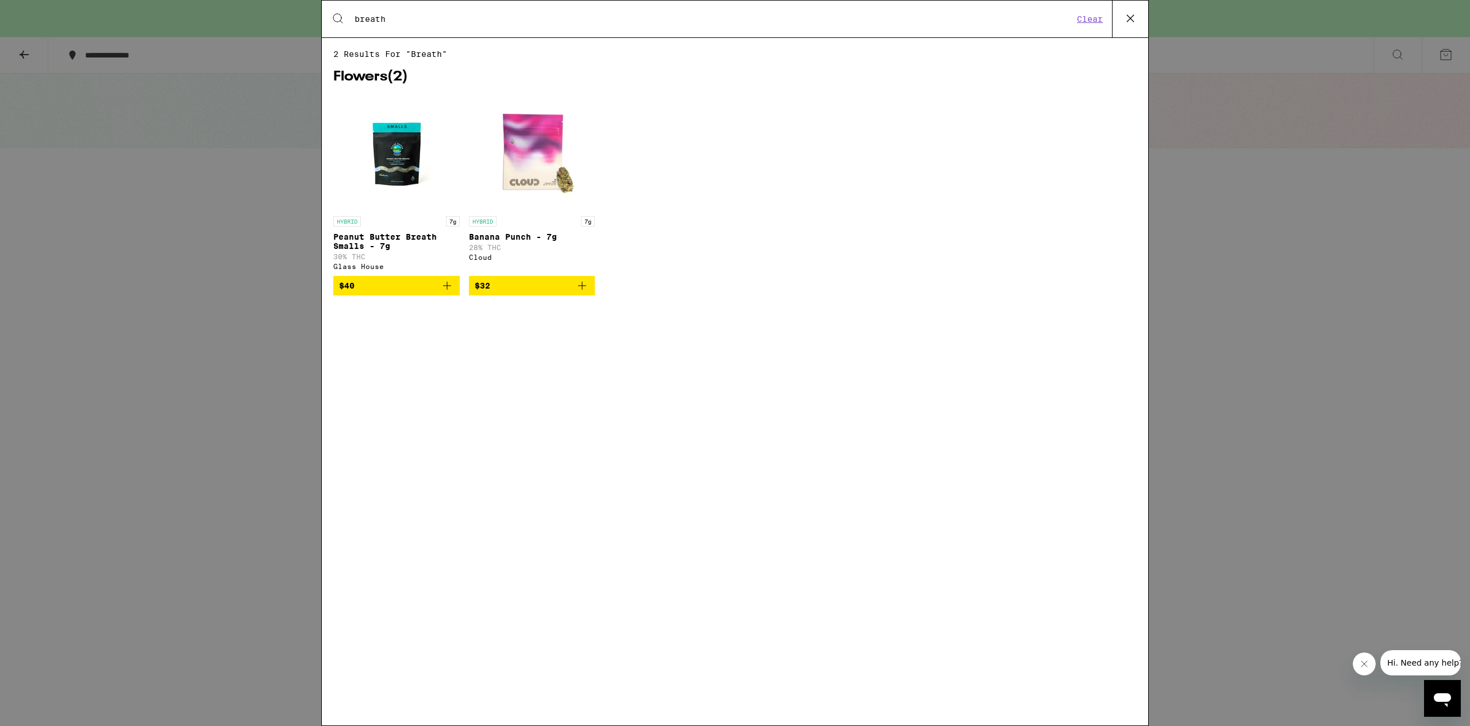
type input "breath"
click at [584, 293] on icon "Add to bag" at bounding box center [582, 286] width 14 height 14
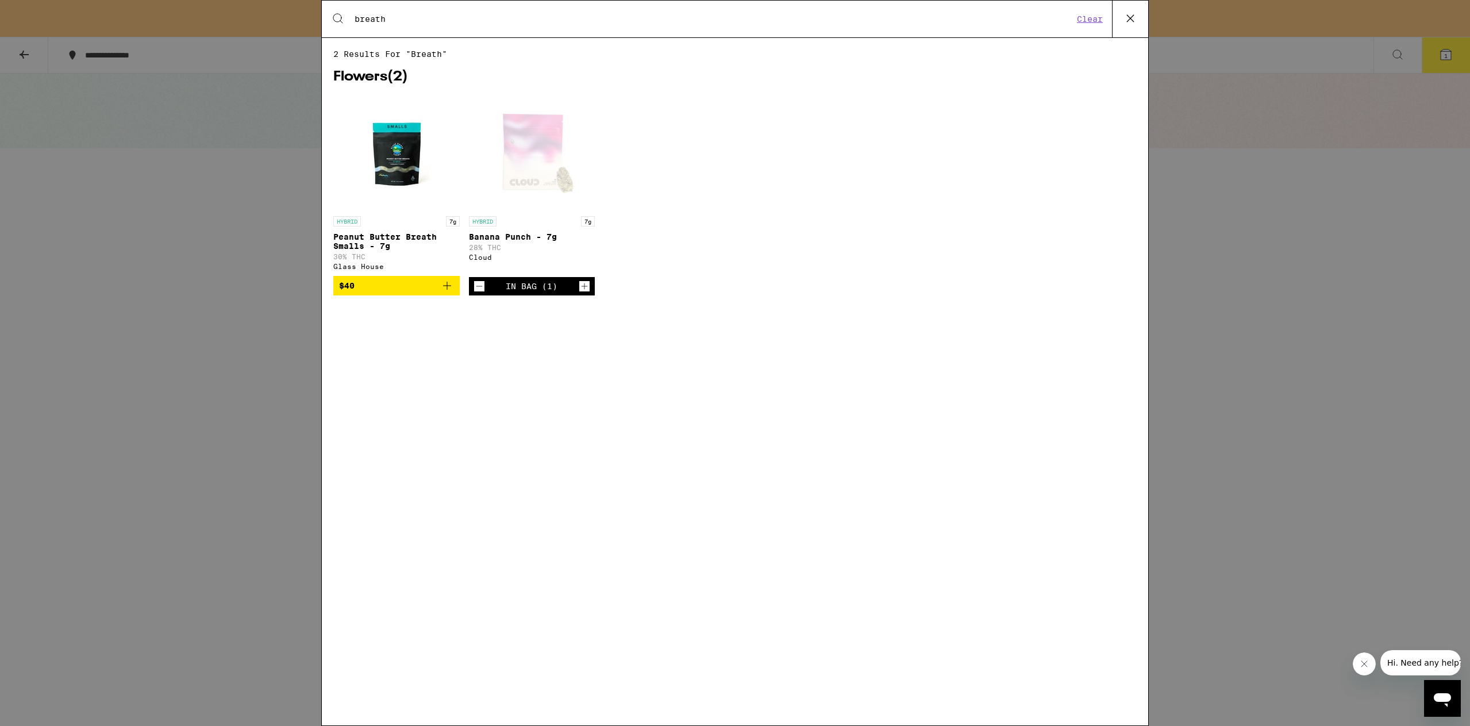
click at [1135, 20] on icon at bounding box center [1130, 18] width 17 height 17
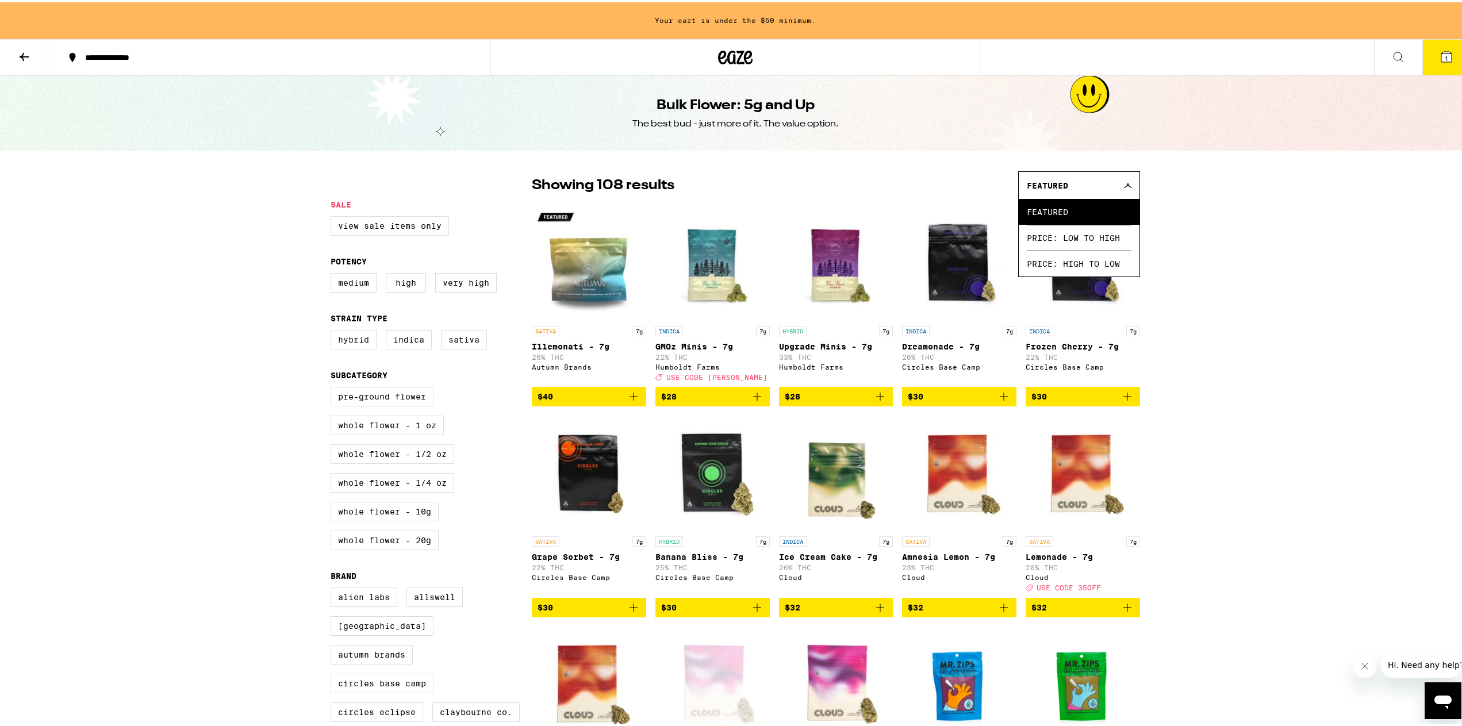
click at [359, 345] on label "Hybrid" at bounding box center [354, 338] width 46 height 20
click at [333, 330] on input "Hybrid" at bounding box center [333, 329] width 1 height 1
checkbox input "true"
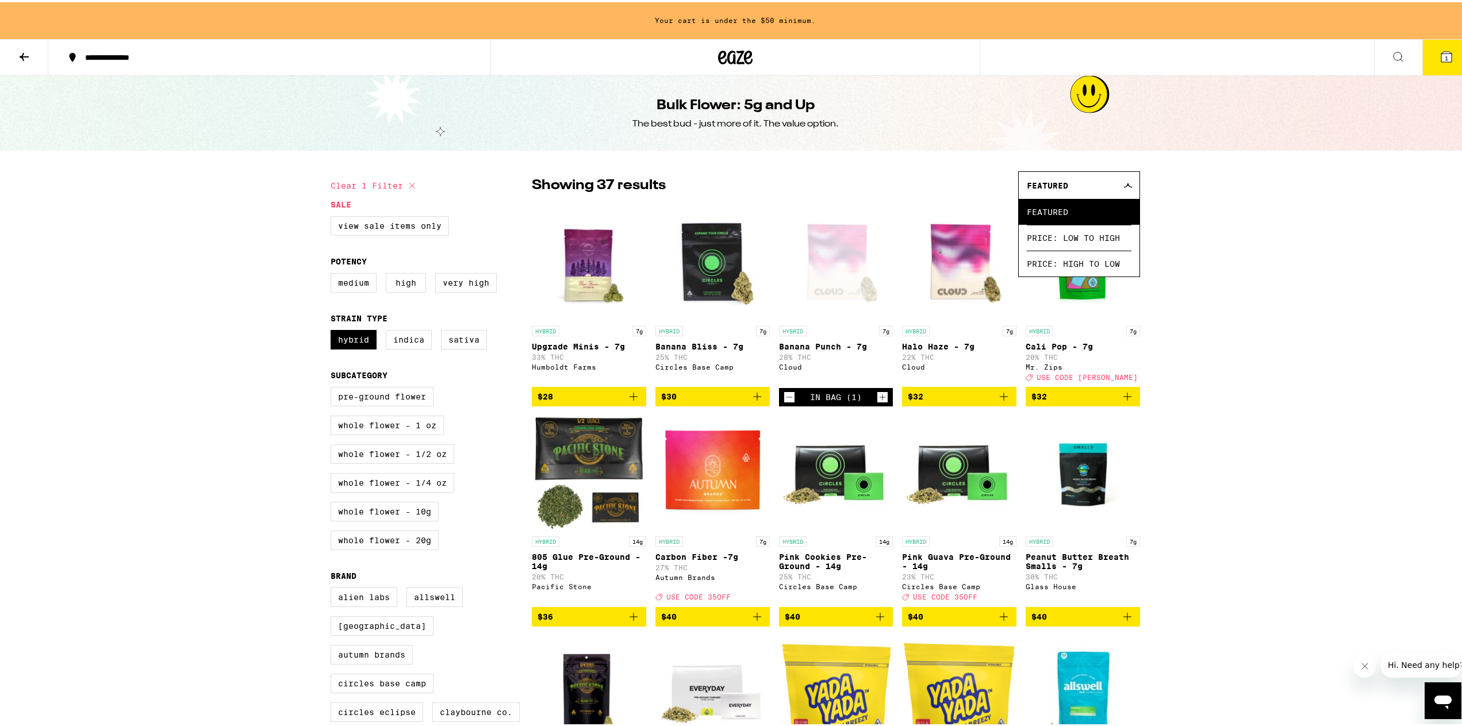
click at [1124, 179] on div "Featured" at bounding box center [1079, 183] width 121 height 27
click at [1430, 58] on button "1" at bounding box center [1446, 55] width 48 height 36
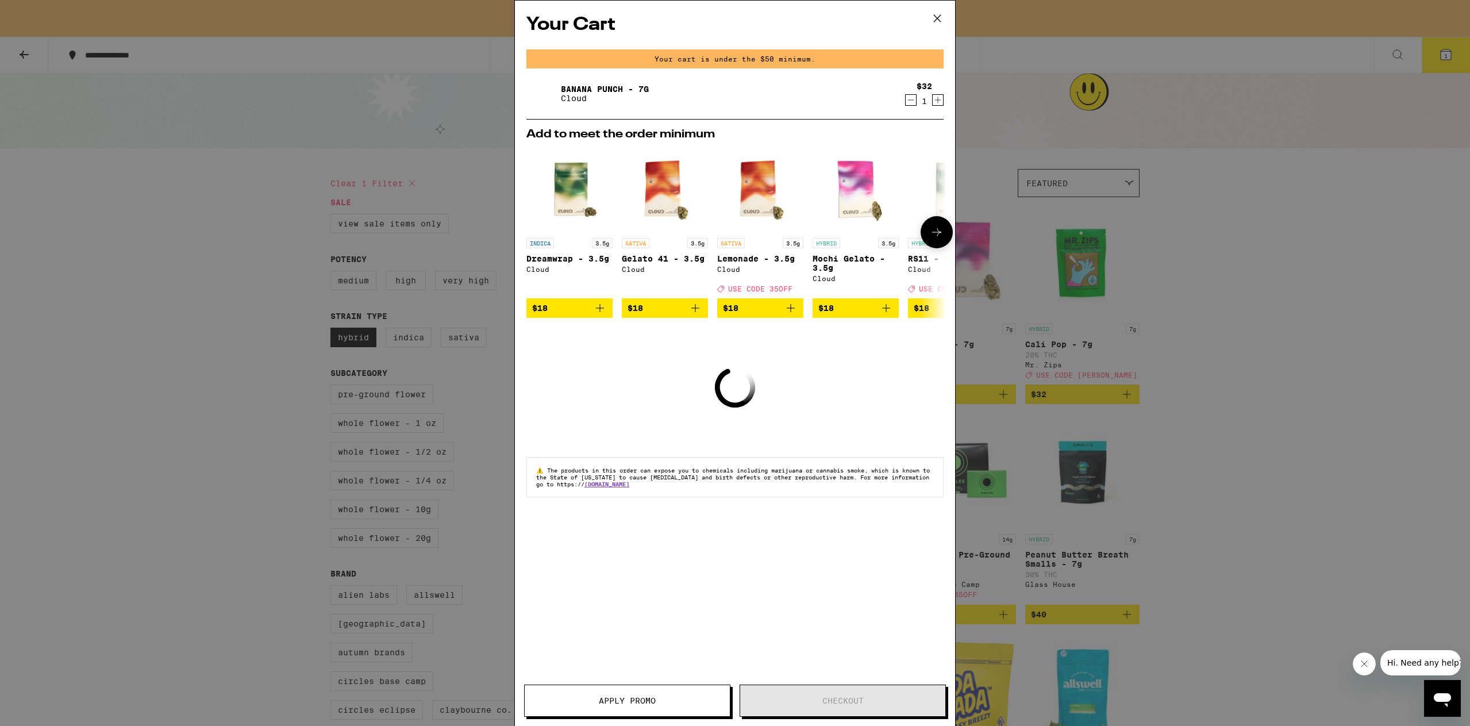
click at [789, 315] on icon "Add to bag" at bounding box center [791, 308] width 14 height 14
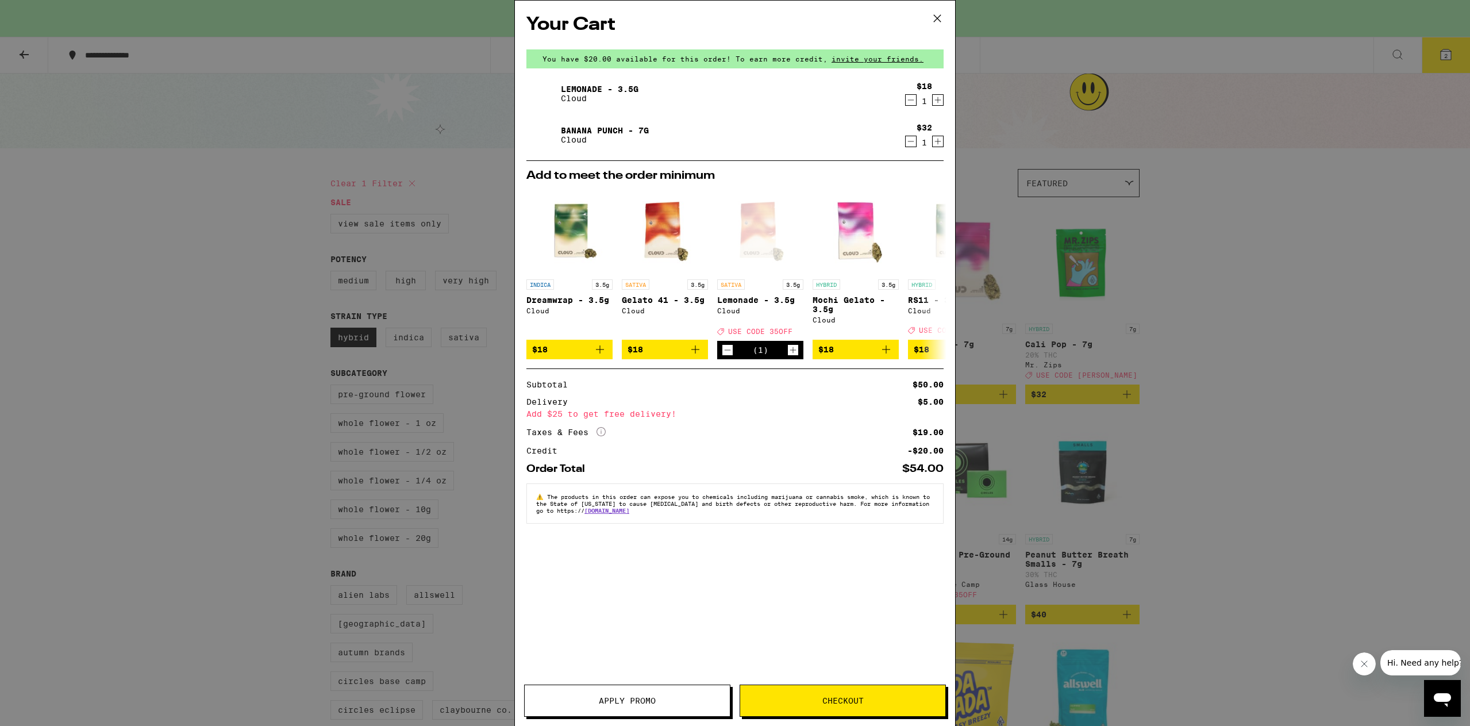
click at [629, 699] on span "Apply Promo" at bounding box center [627, 701] width 57 height 8
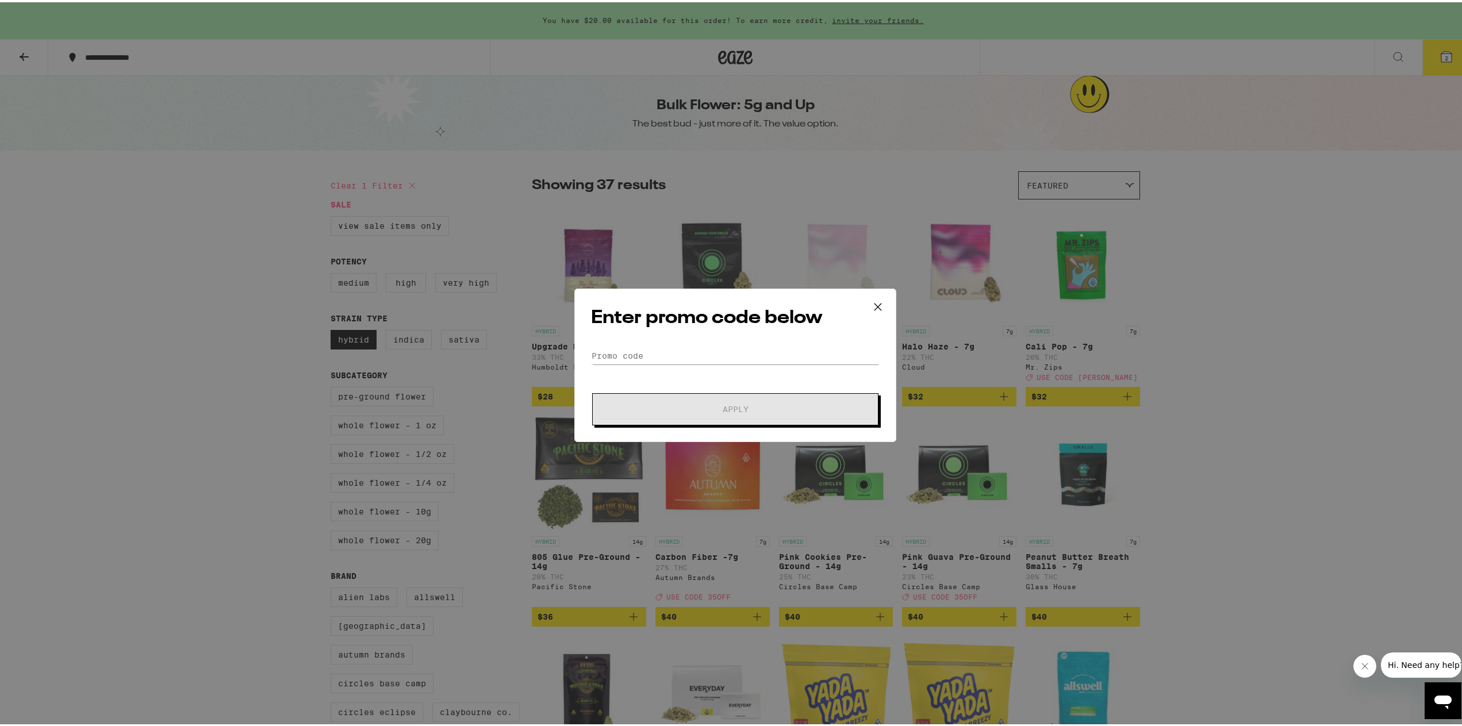
drag, startPoint x: 723, startPoint y: 342, endPoint x: 697, endPoint y: 356, distance: 30.1
click at [717, 345] on div "Enter promo code below Promo Code Apply" at bounding box center [735, 362] width 322 height 153
drag, startPoint x: 680, startPoint y: 352, endPoint x: 667, endPoint y: 351, distance: 12.7
click at [679, 352] on input "Promo Code" at bounding box center [735, 353] width 289 height 17
drag, startPoint x: 667, startPoint y: 351, endPoint x: 681, endPoint y: 343, distance: 16.0
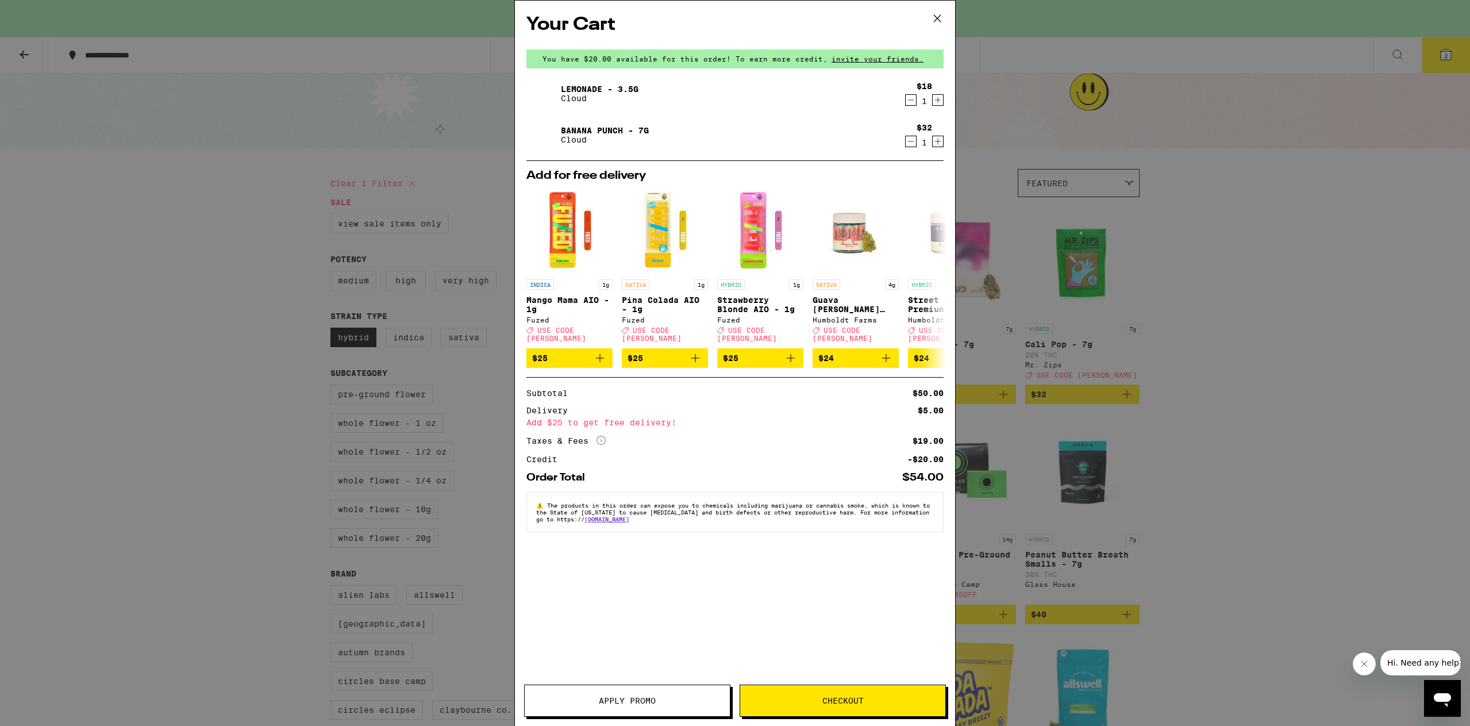
click at [844, 707] on button "Checkout" at bounding box center [843, 701] width 206 height 32
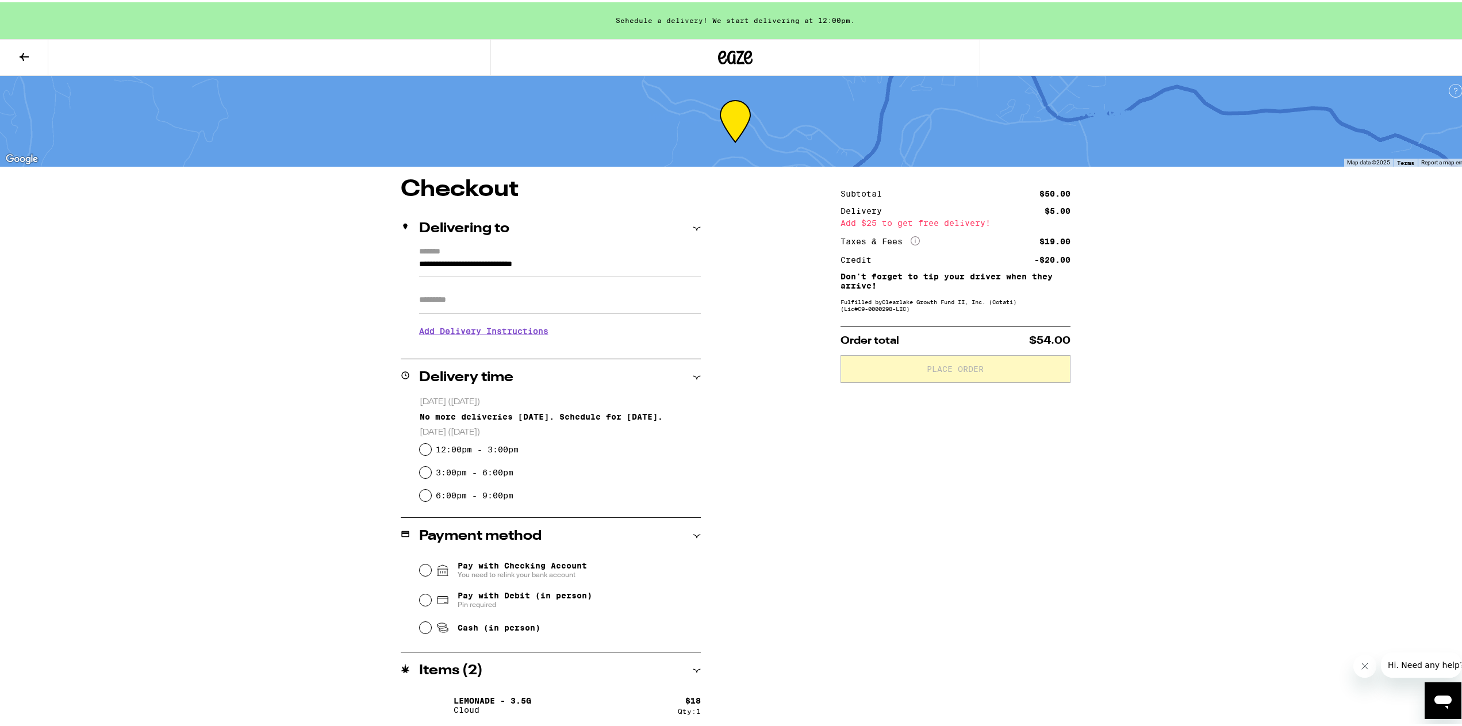
click at [441, 335] on h3 "Add Delivery Instructions" at bounding box center [560, 329] width 282 height 26
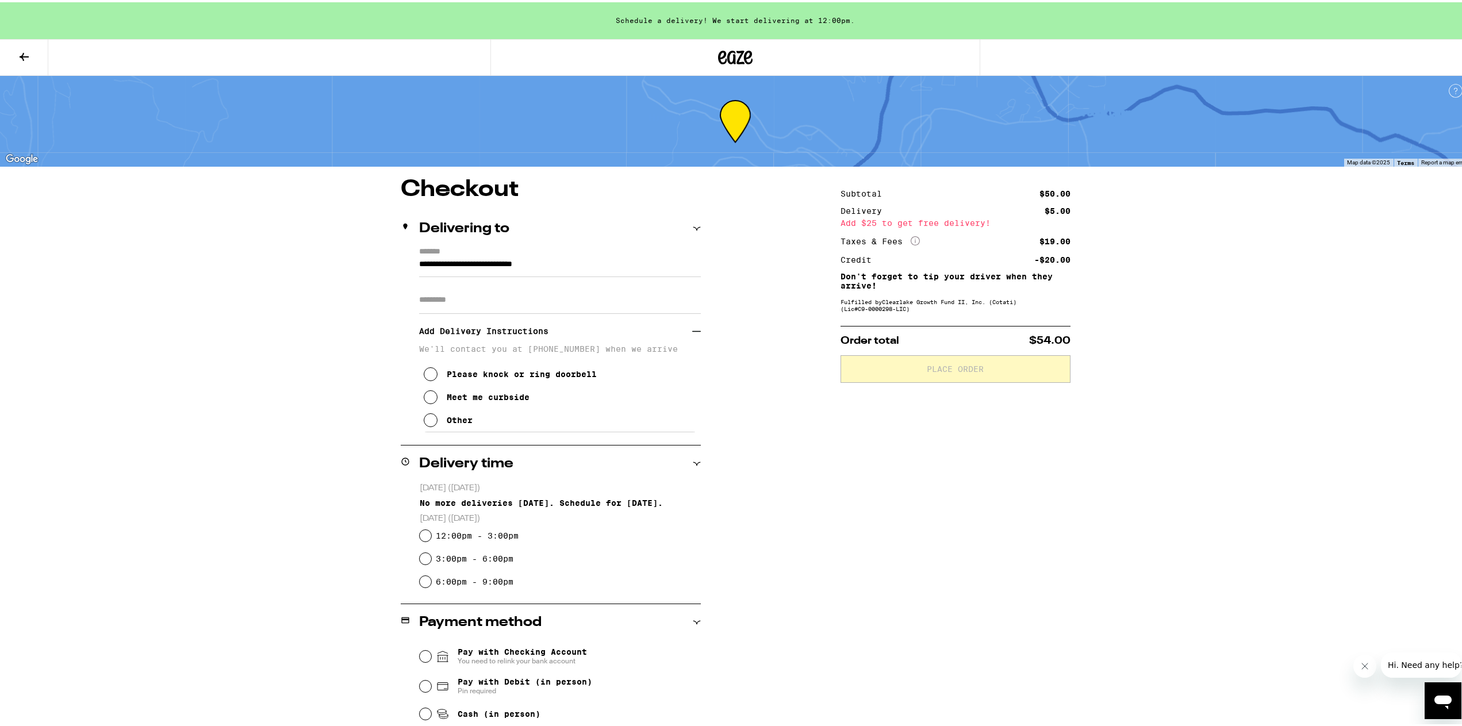
click at [424, 371] on icon at bounding box center [431, 372] width 14 height 14
click at [421, 533] on input "12:00pm - 3:00pm" at bounding box center [425, 533] width 11 height 11
radio input "true"
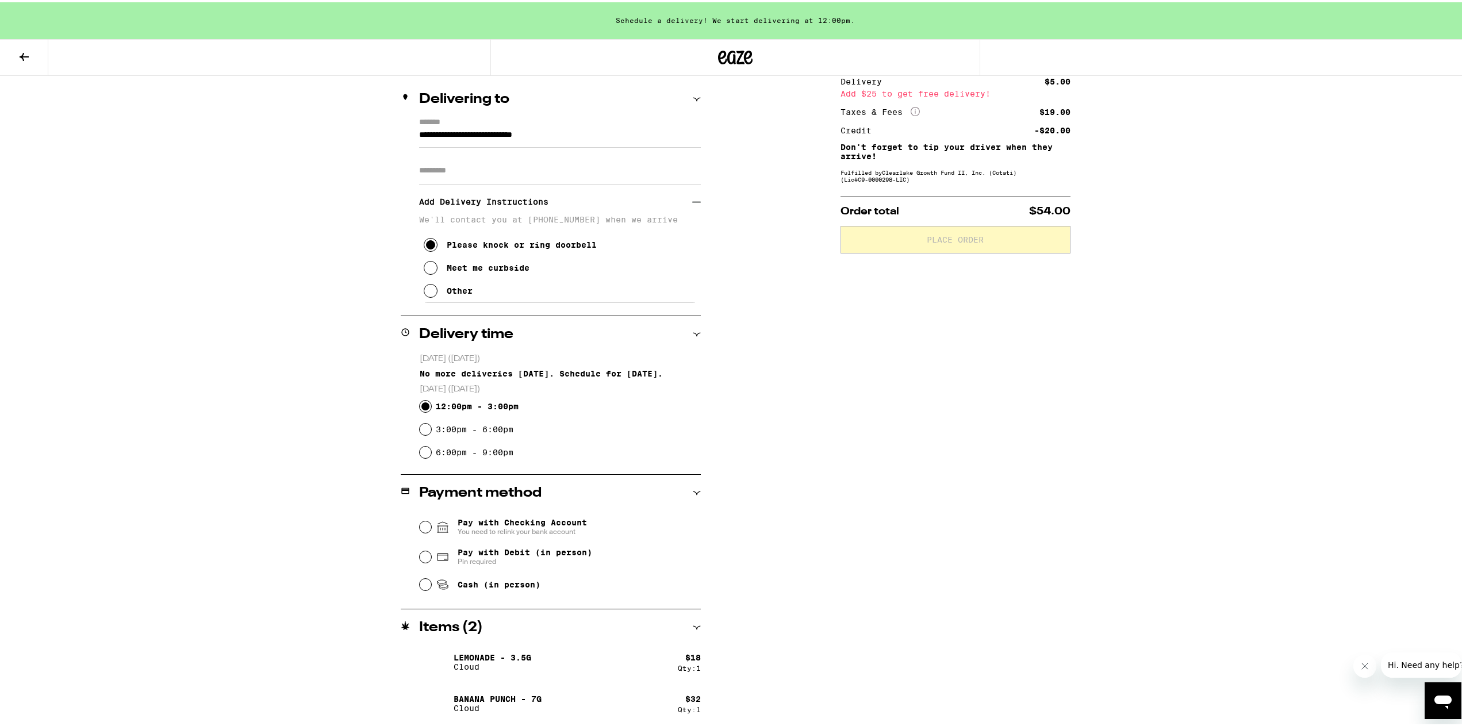
scroll to position [130, 0]
click at [420, 556] on input "Pay with Debit (in person) Pin required" at bounding box center [425, 553] width 11 height 11
radio input "true"
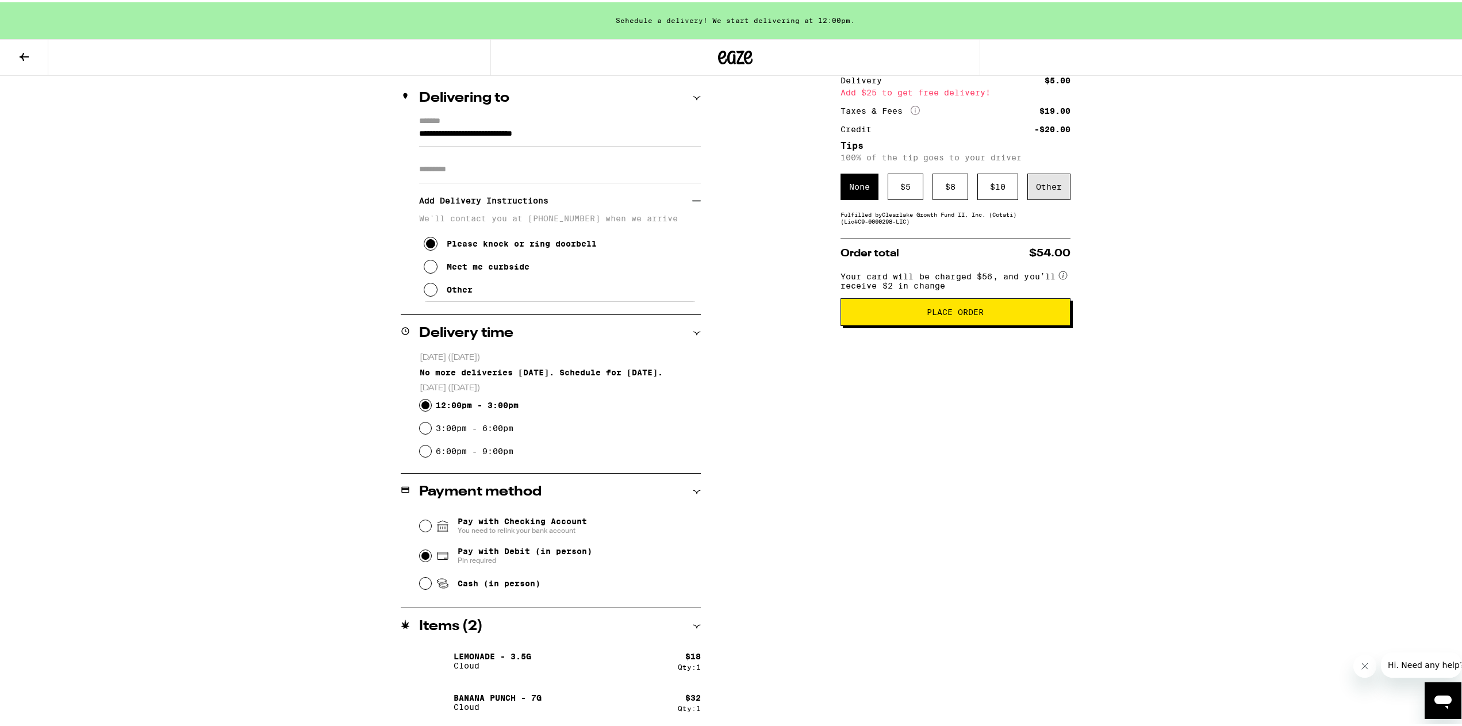
click at [1038, 185] on div "Other" at bounding box center [1048, 184] width 43 height 26
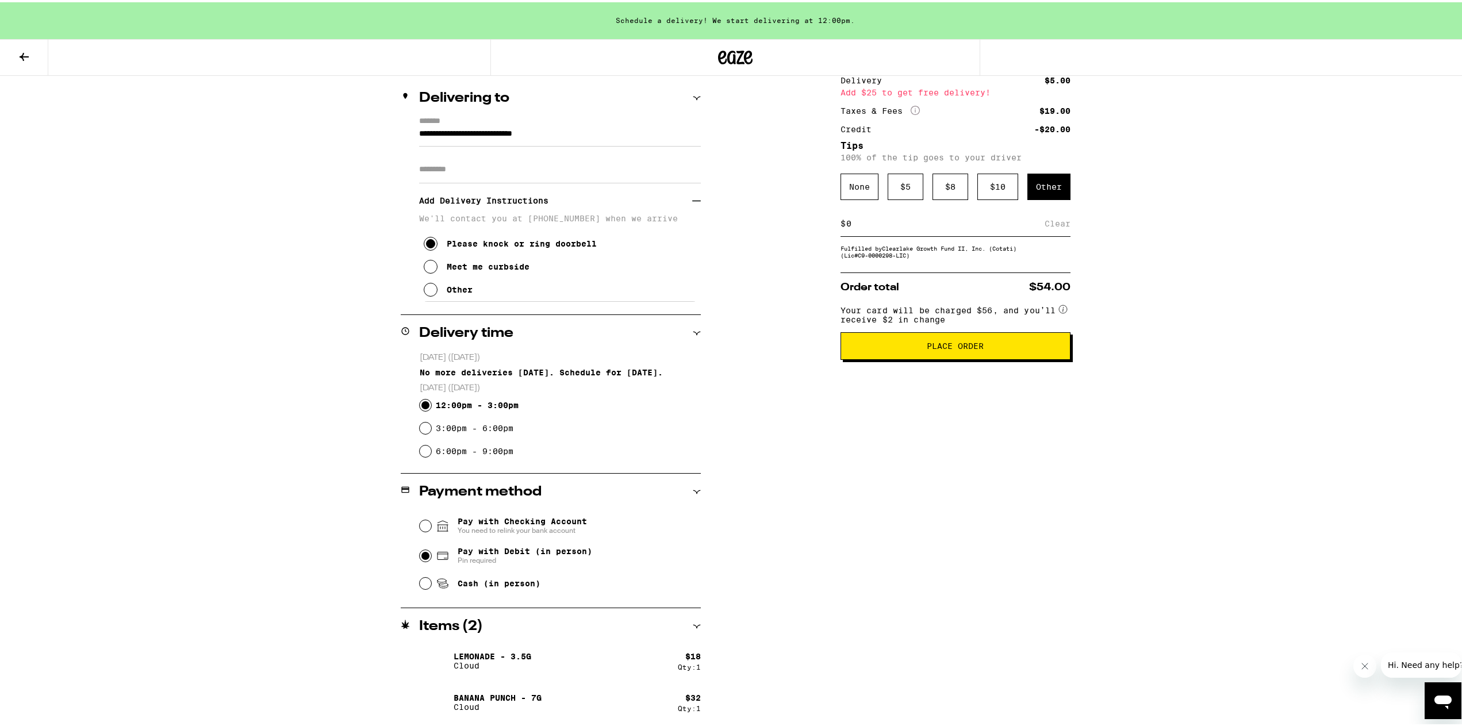
click at [889, 226] on input at bounding box center [945, 221] width 199 height 10
type input "20"
drag, startPoint x: 1114, startPoint y: 433, endPoint x: 1119, endPoint y: 427, distance: 8.6
click at [1115, 431] on div "**********" at bounding box center [735, 385] width 828 height 681
click at [1059, 220] on div "Save" at bounding box center [1060, 221] width 21 height 25
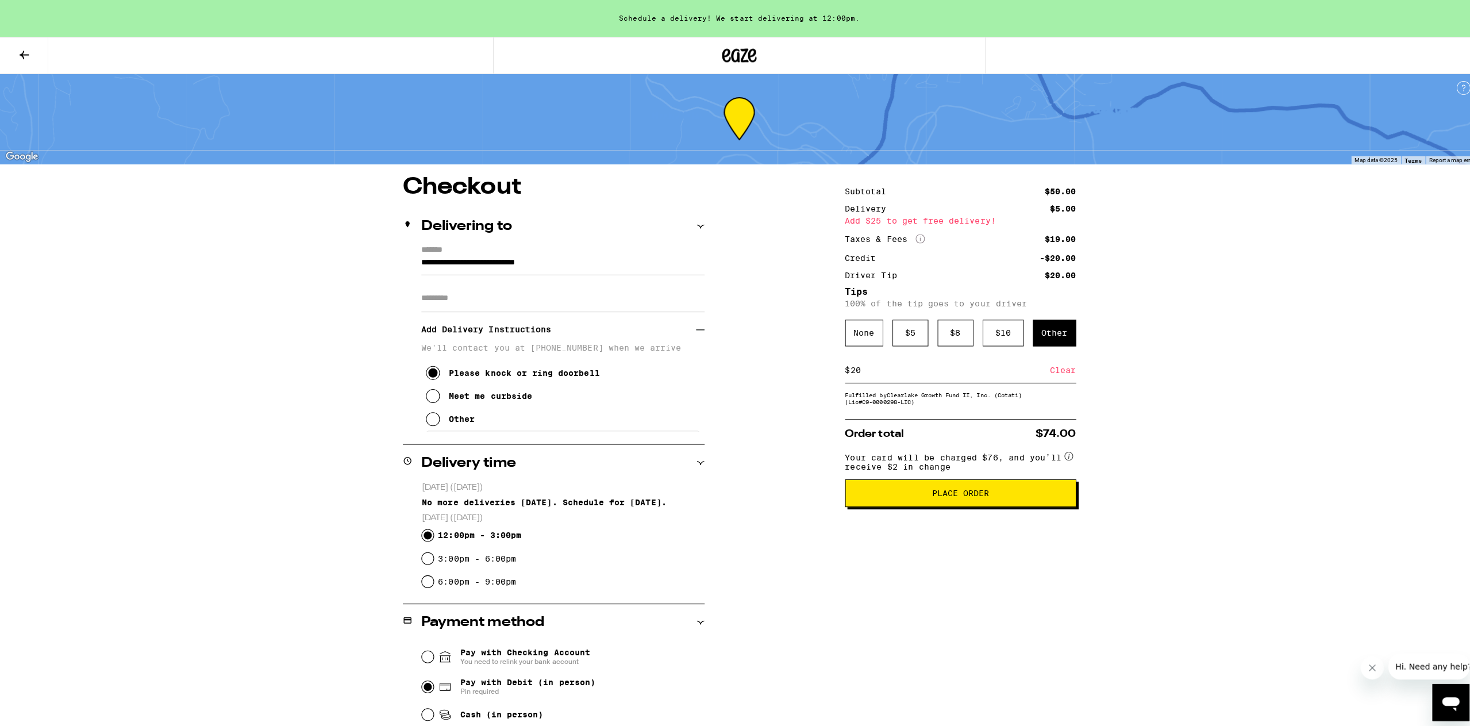
scroll to position [0, 0]
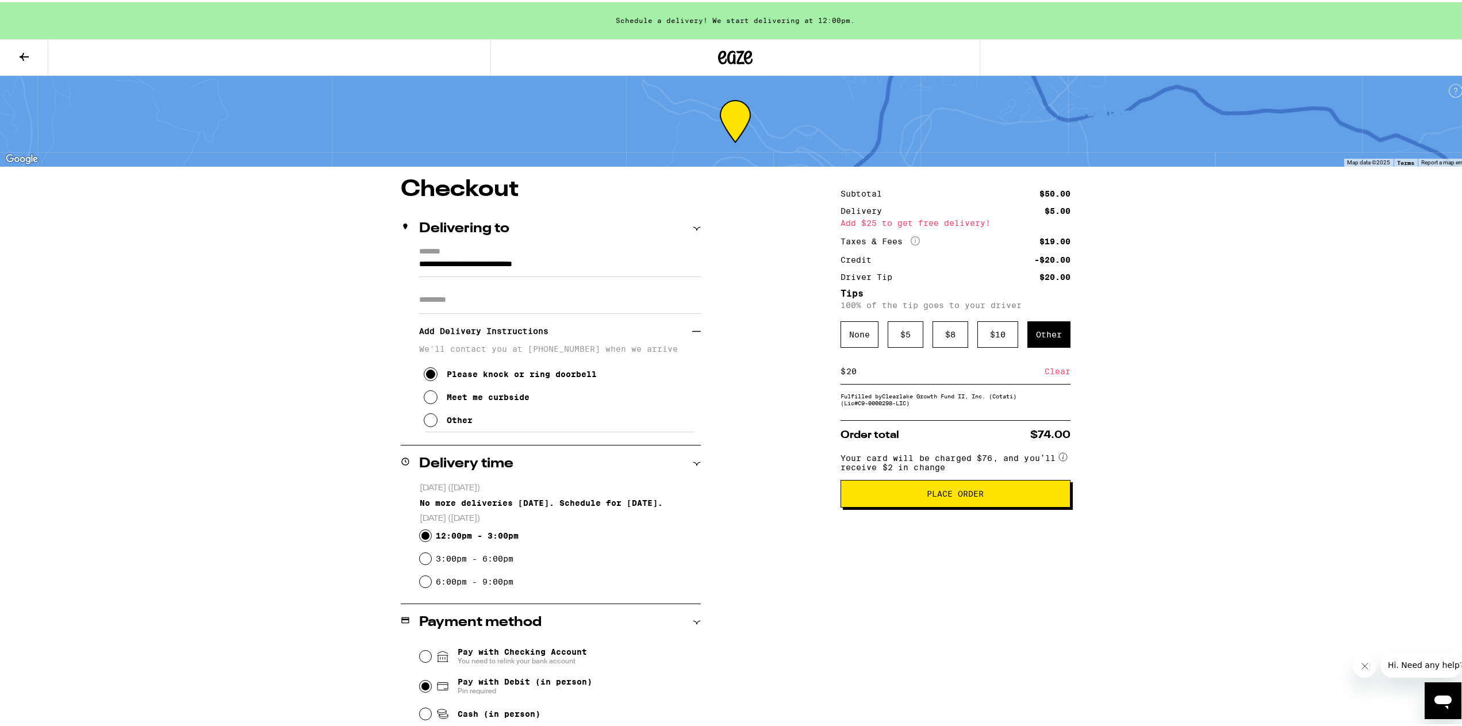
click at [962, 493] on span "Place Order" at bounding box center [955, 491] width 57 height 8
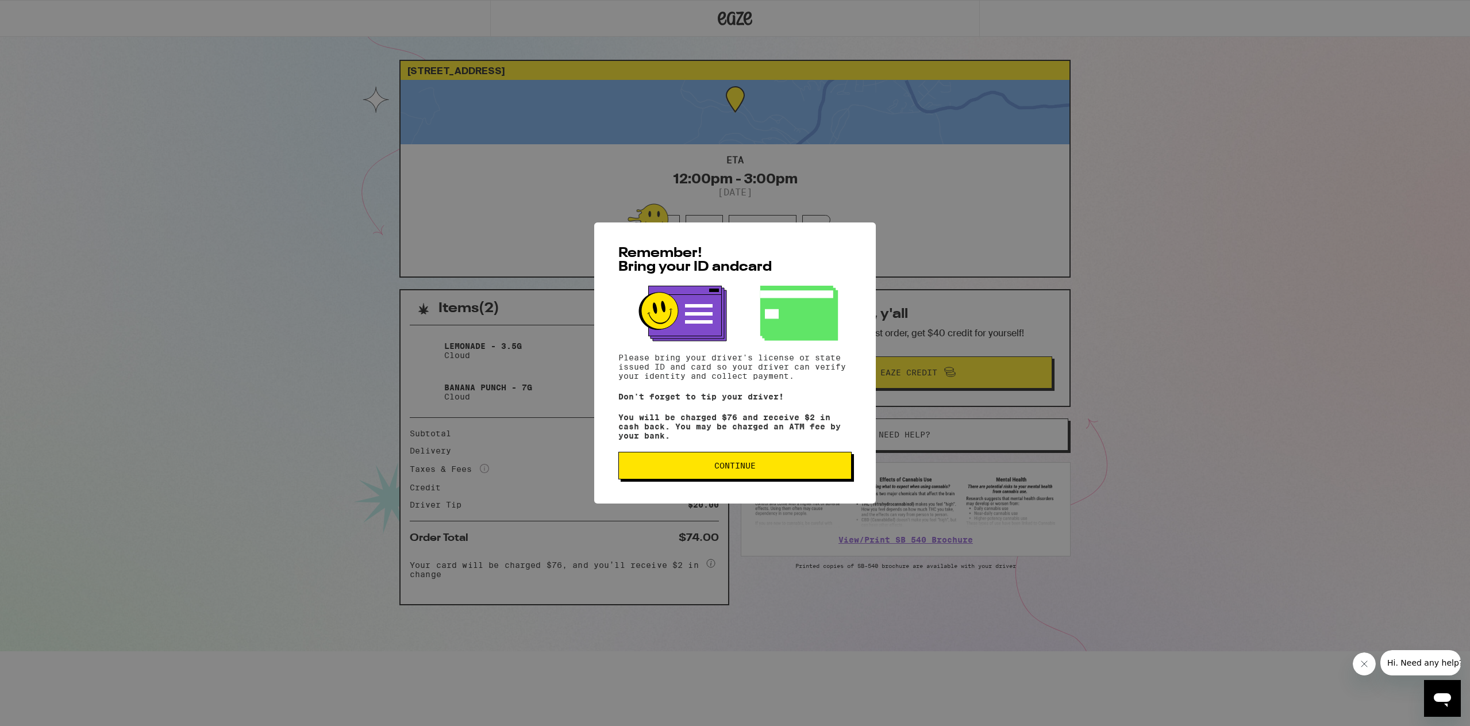
click at [725, 470] on span "Continue" at bounding box center [735, 466] width 41 height 8
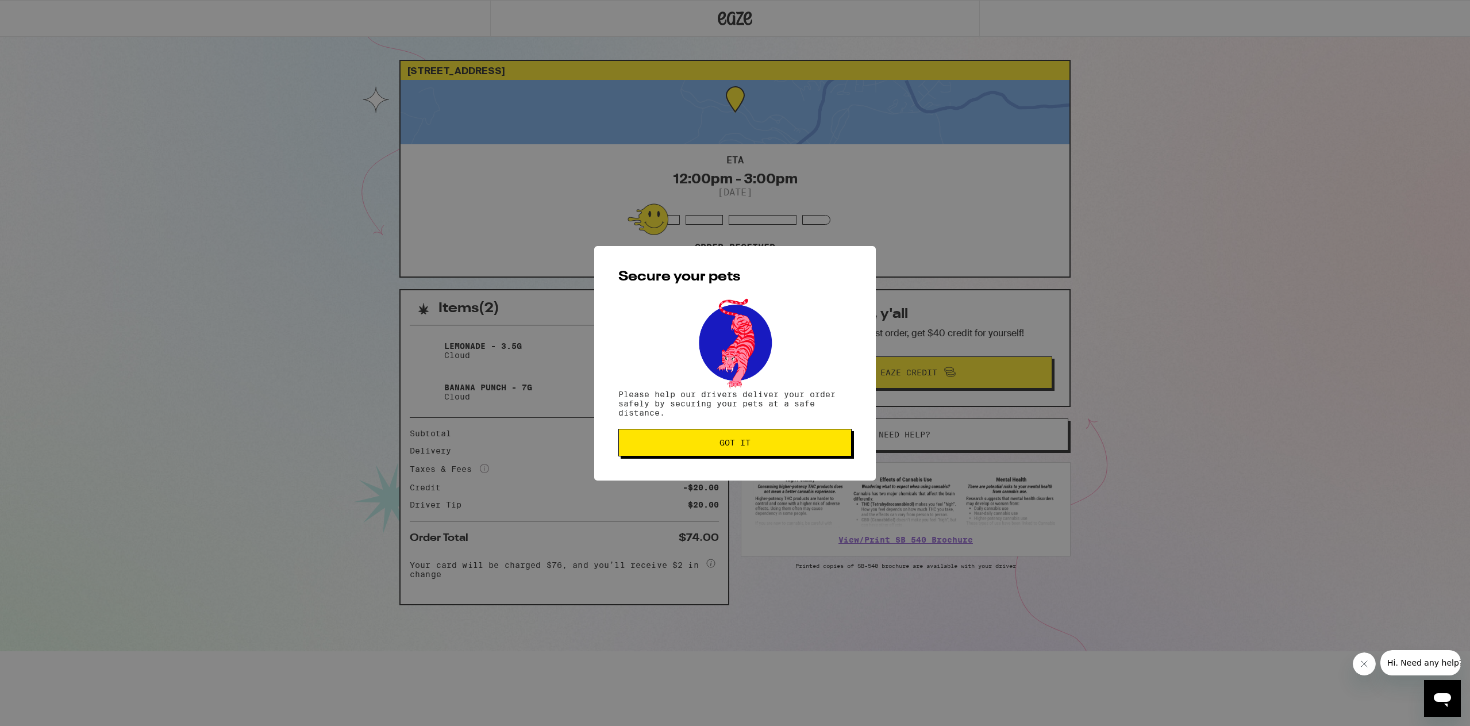
click at [755, 447] on span "Got it" at bounding box center [735, 443] width 214 height 8
